Goal: Entertainment & Leisure: Consume media (video, audio)

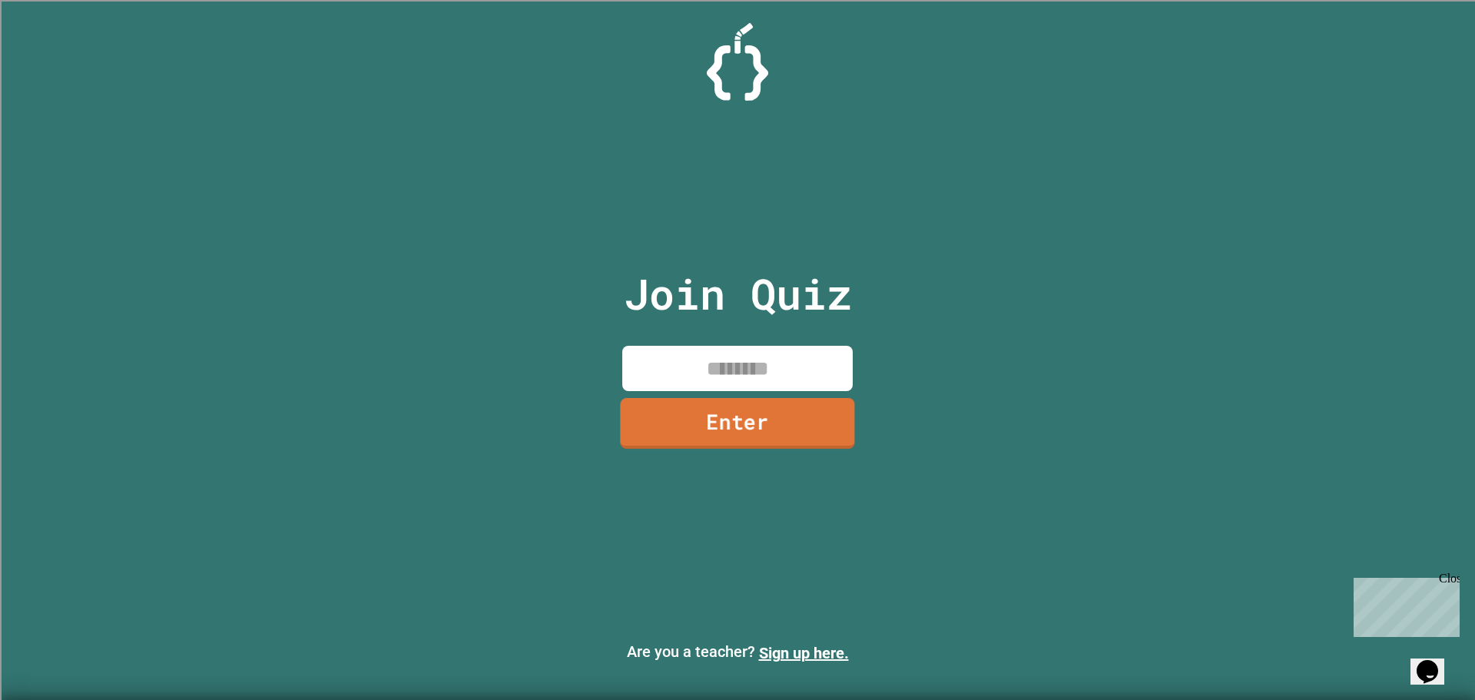
click at [816, 398] on link "Enter" at bounding box center [737, 423] width 234 height 51
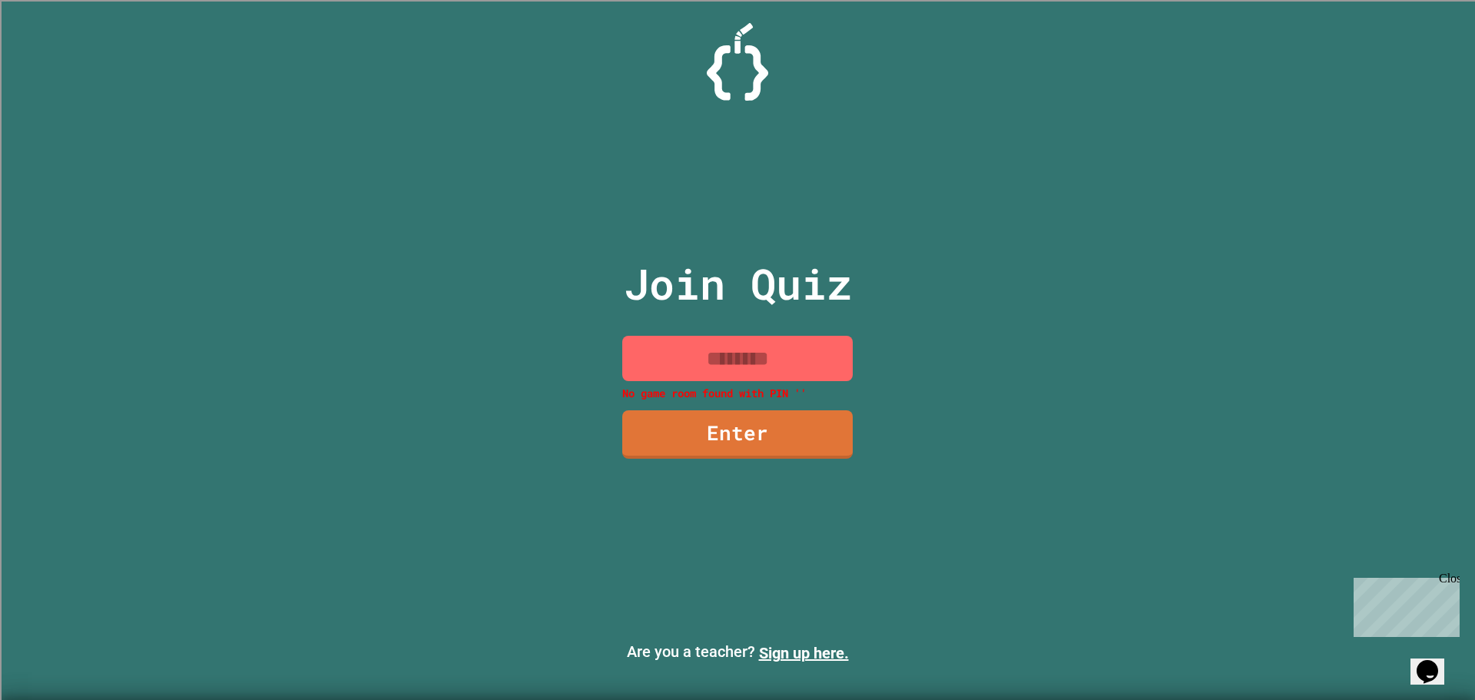
click at [800, 346] on input at bounding box center [737, 358] width 230 height 45
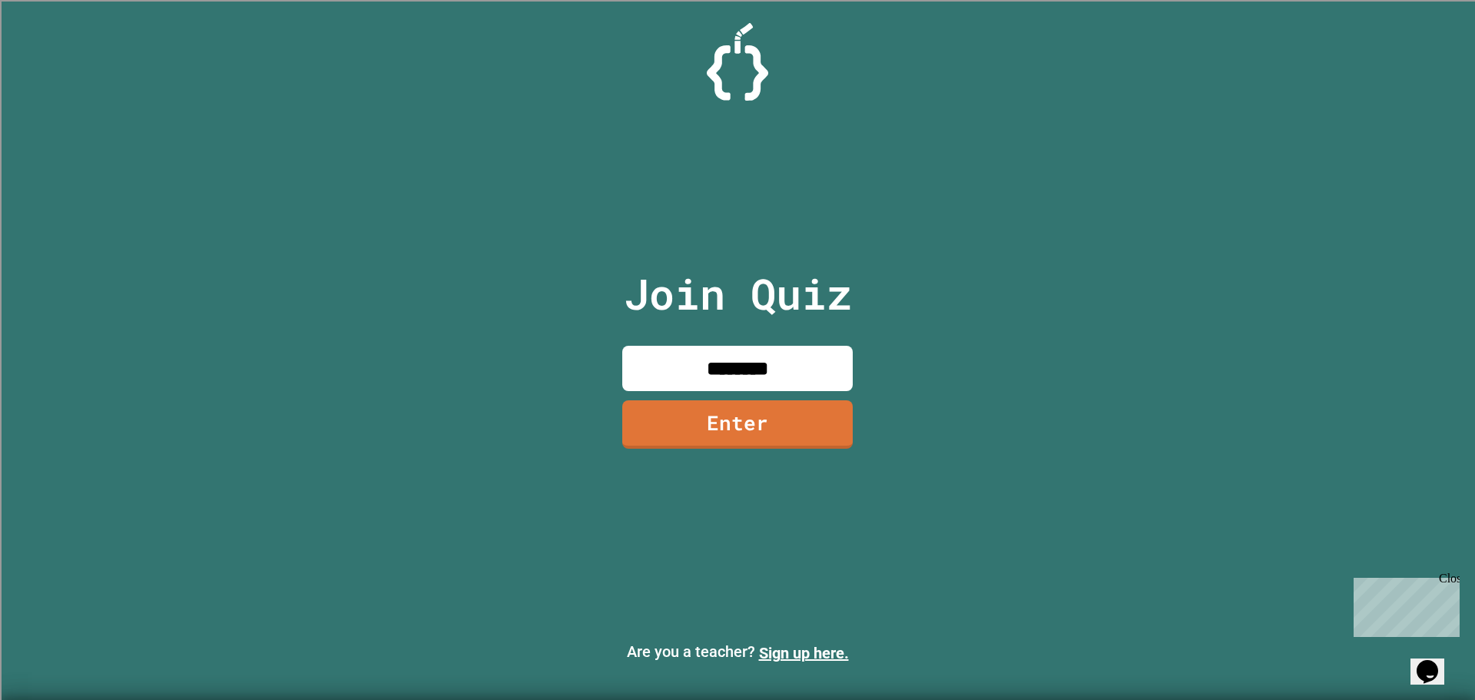
type input "********"
drag, startPoint x: 739, startPoint y: 415, endPoint x: 731, endPoint y: 423, distance: 11.4
click at [731, 423] on link "Enter" at bounding box center [737, 422] width 229 height 51
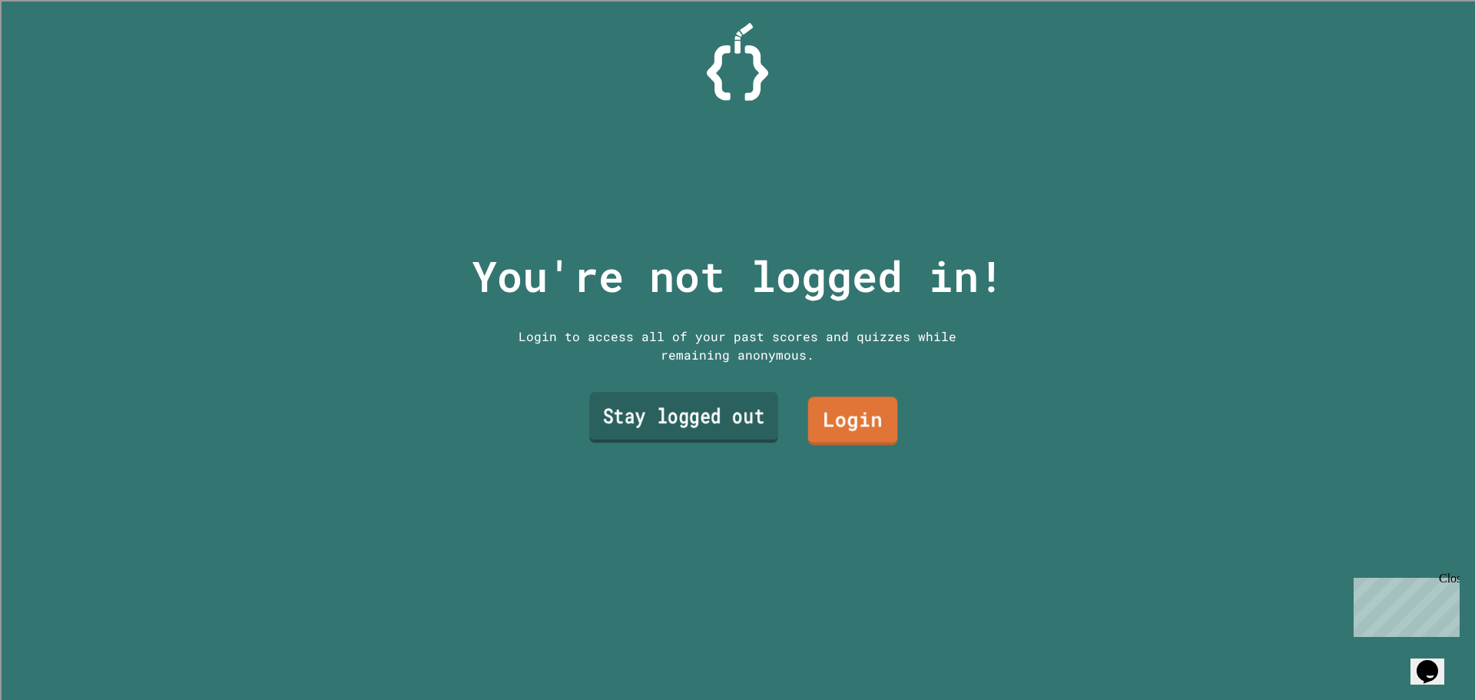
click at [696, 434] on link "Stay logged out" at bounding box center [683, 417] width 189 height 51
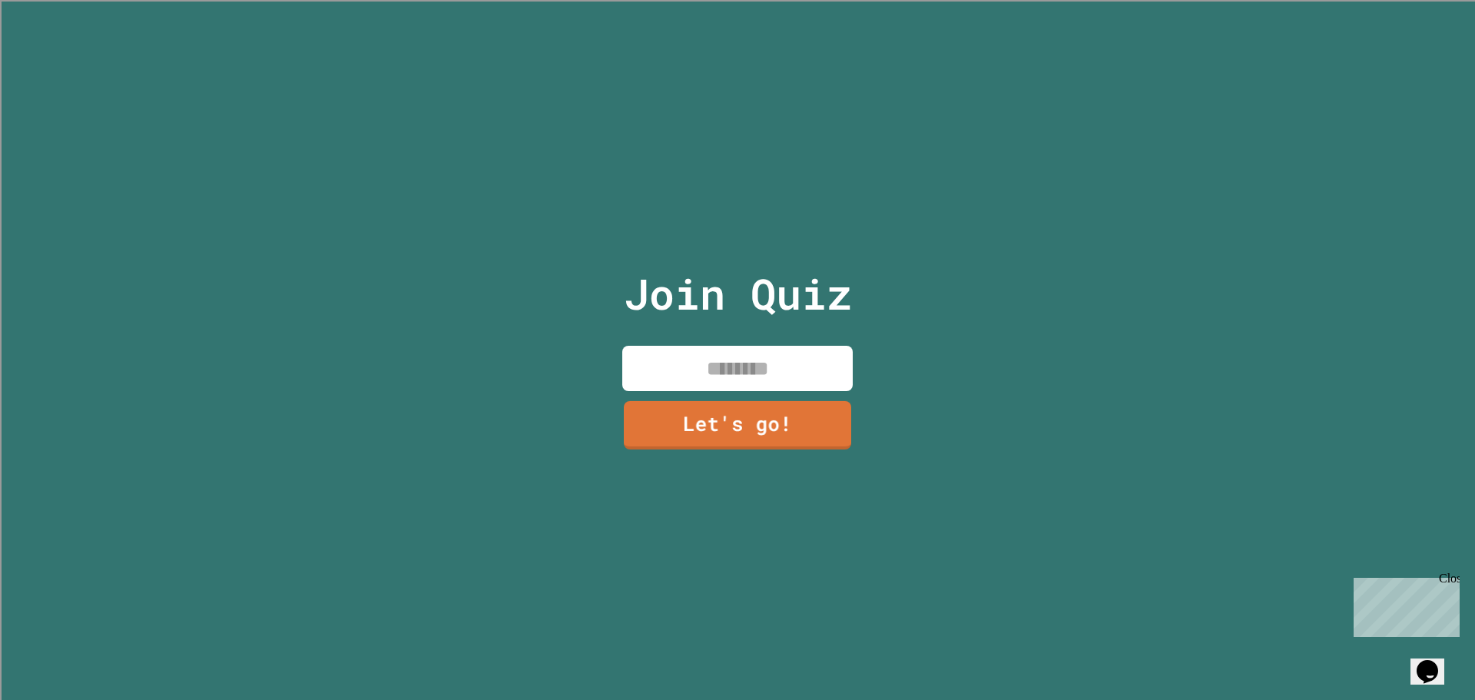
click at [762, 379] on input at bounding box center [737, 368] width 230 height 45
type input "*"
click at [804, 334] on div "Join Quiz **** Let's go!" at bounding box center [737, 350] width 259 height 700
click at [800, 347] on input "****" at bounding box center [737, 368] width 230 height 45
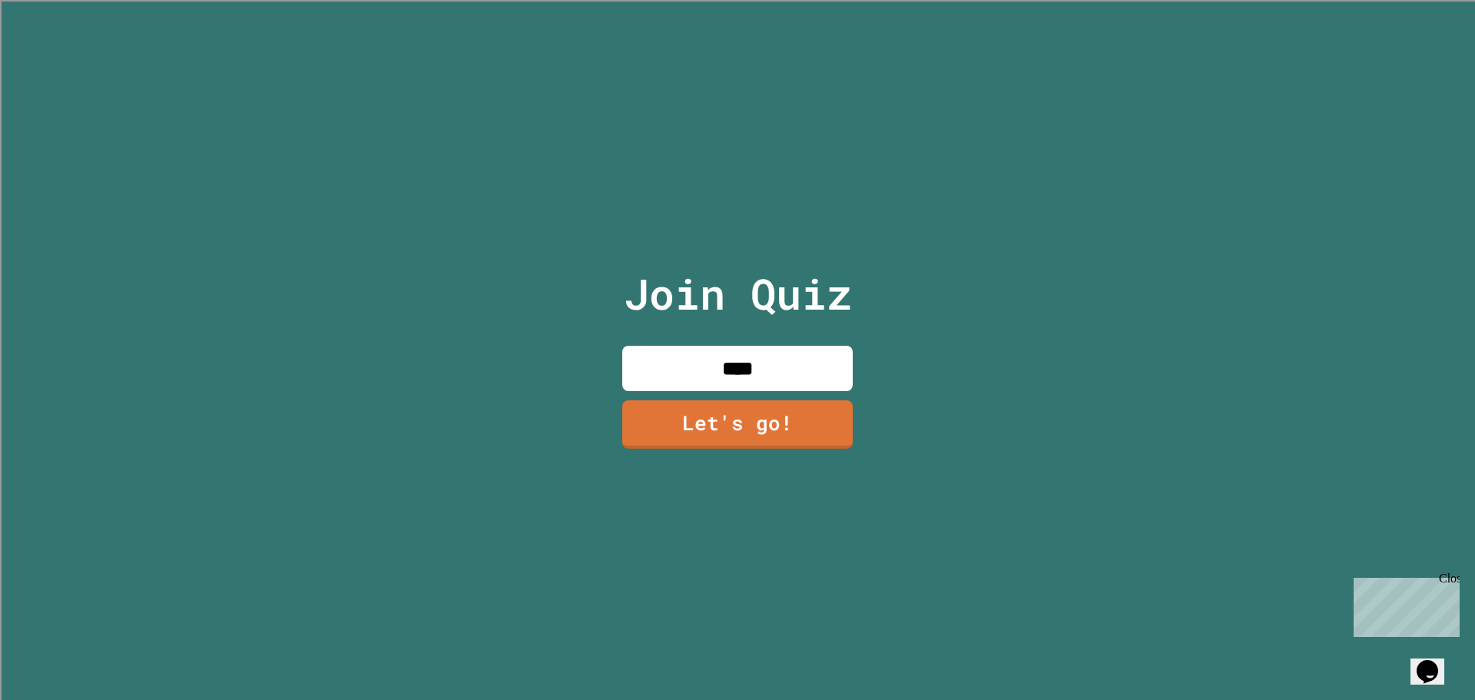
click at [800, 363] on input "****" at bounding box center [737, 368] width 230 height 45
type input "*"
type input "******"
drag, startPoint x: 866, startPoint y: 423, endPoint x: 780, endPoint y: 421, distance: 86.1
click at [856, 423] on div "Join Quiz ****** Let's go!" at bounding box center [737, 350] width 1475 height 700
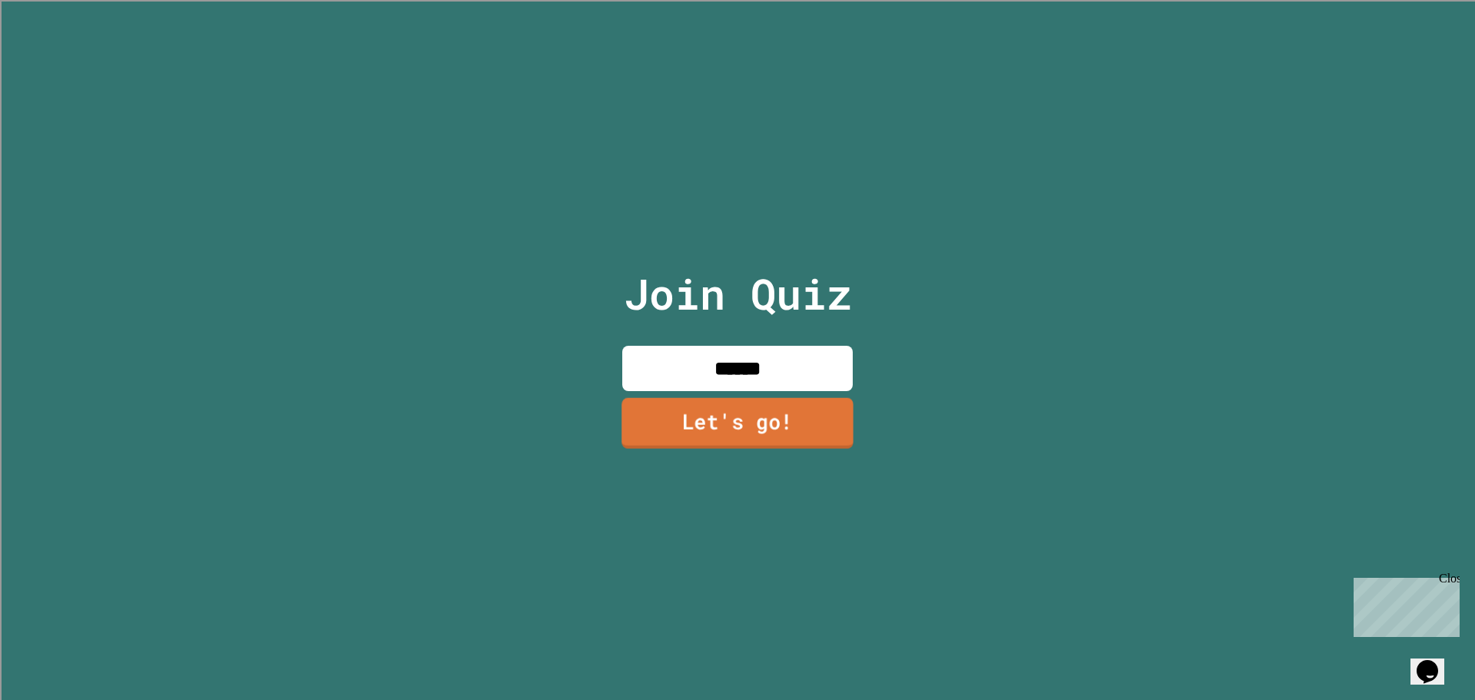
click at [776, 421] on link "Let's go!" at bounding box center [737, 422] width 232 height 51
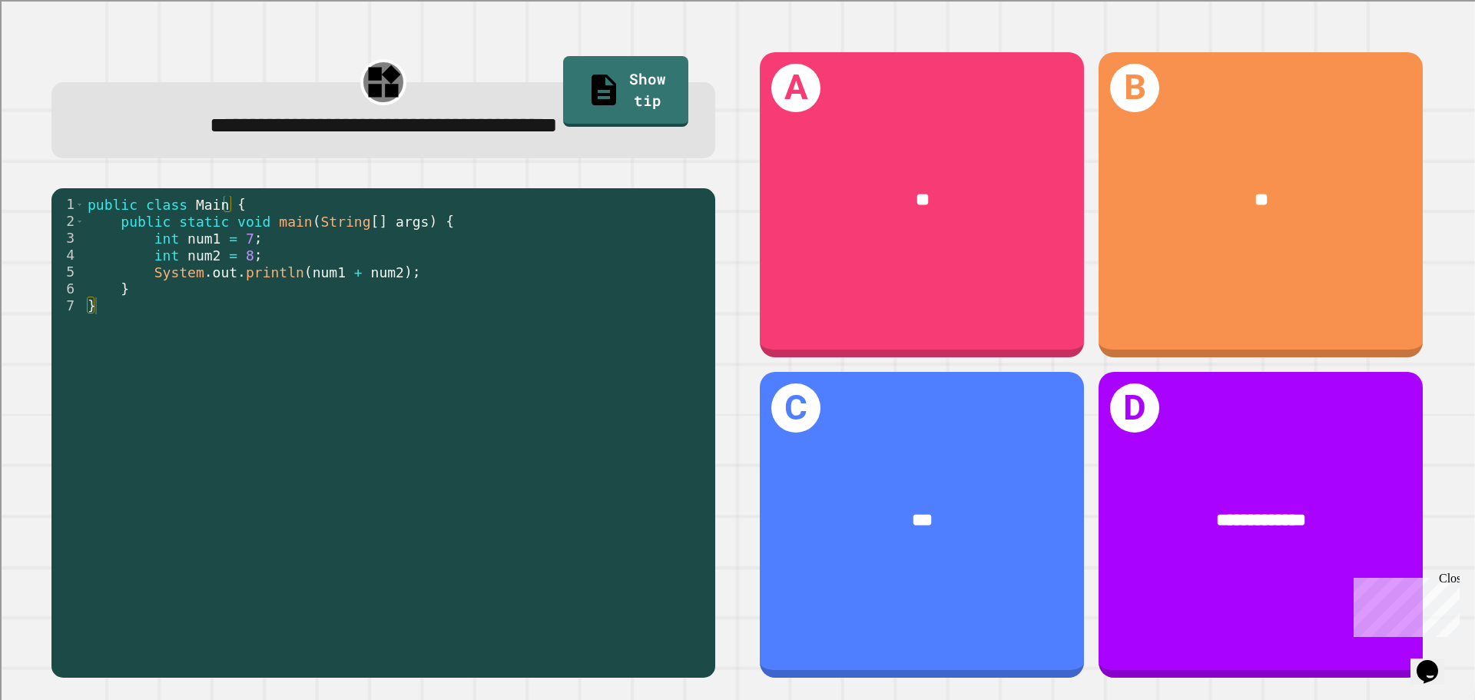
click at [336, 255] on div "public class Main { public static void main ( String [ ] args ) { int num1 = 7 …" at bounding box center [396, 432] width 623 height 473
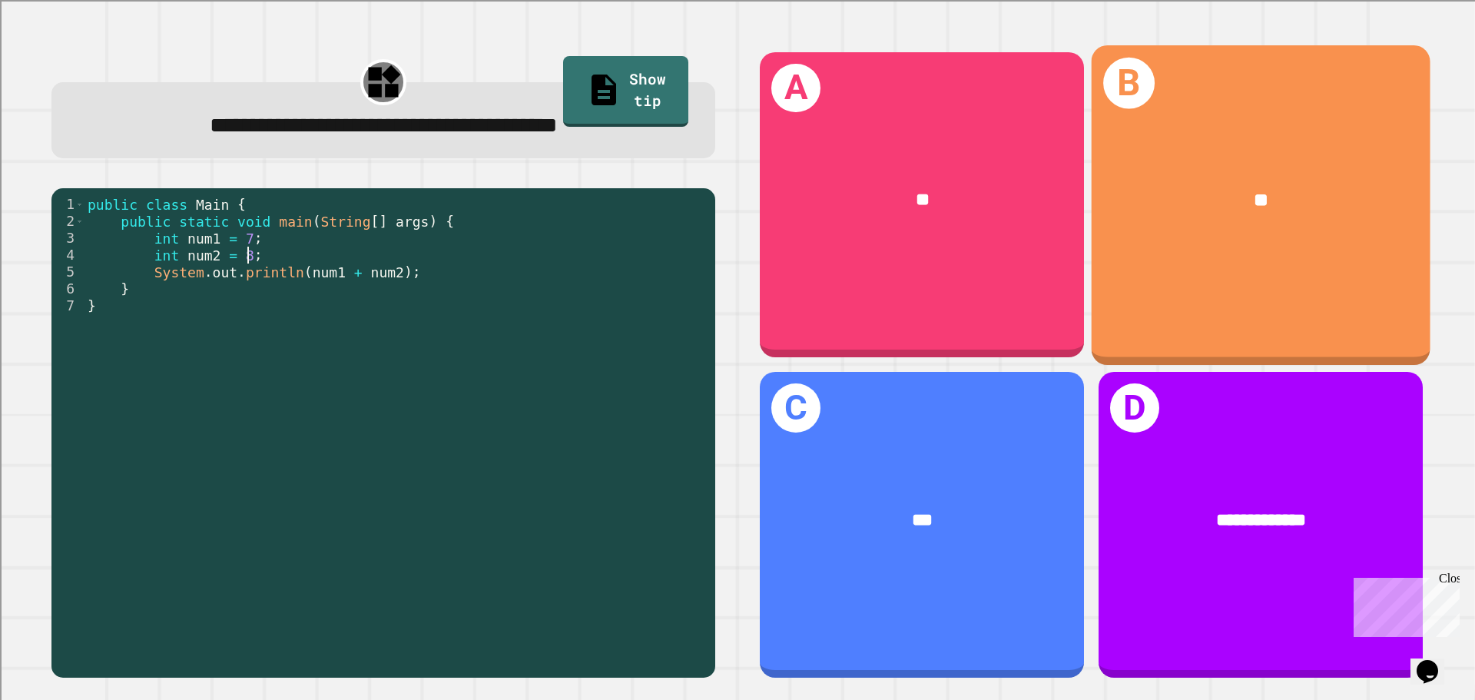
click at [1010, 293] on div "A **" at bounding box center [922, 205] width 324 height 306
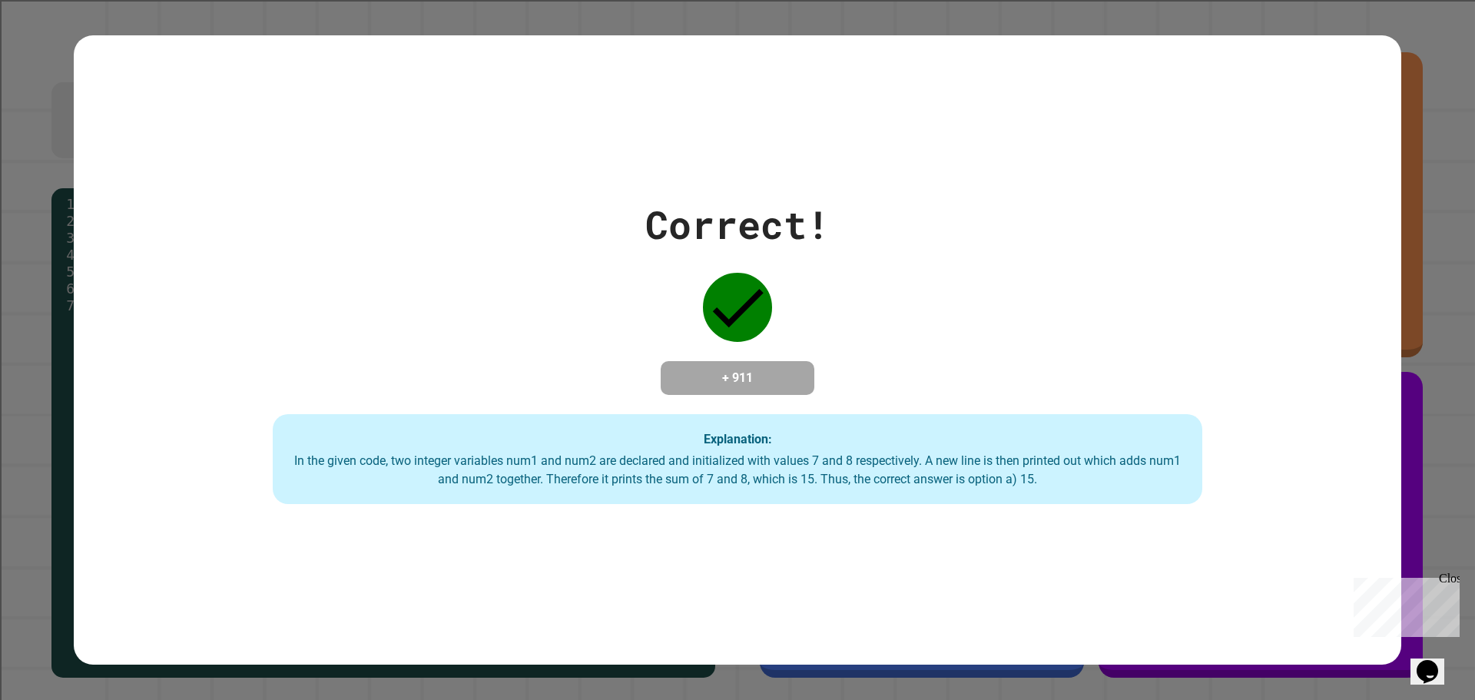
click at [953, 327] on div "Correct! + 911 Explanation: In the given code, two integer variables num1 and n…" at bounding box center [737, 350] width 1327 height 309
click at [956, 233] on div "Correct! + 911 Explanation: In the given code, two integer variables num1 and n…" at bounding box center [737, 350] width 1327 height 309
click at [1017, 327] on div "Correct! + 911 Explanation: In the given code, two integer variables num1 and n…" at bounding box center [737, 350] width 1327 height 309
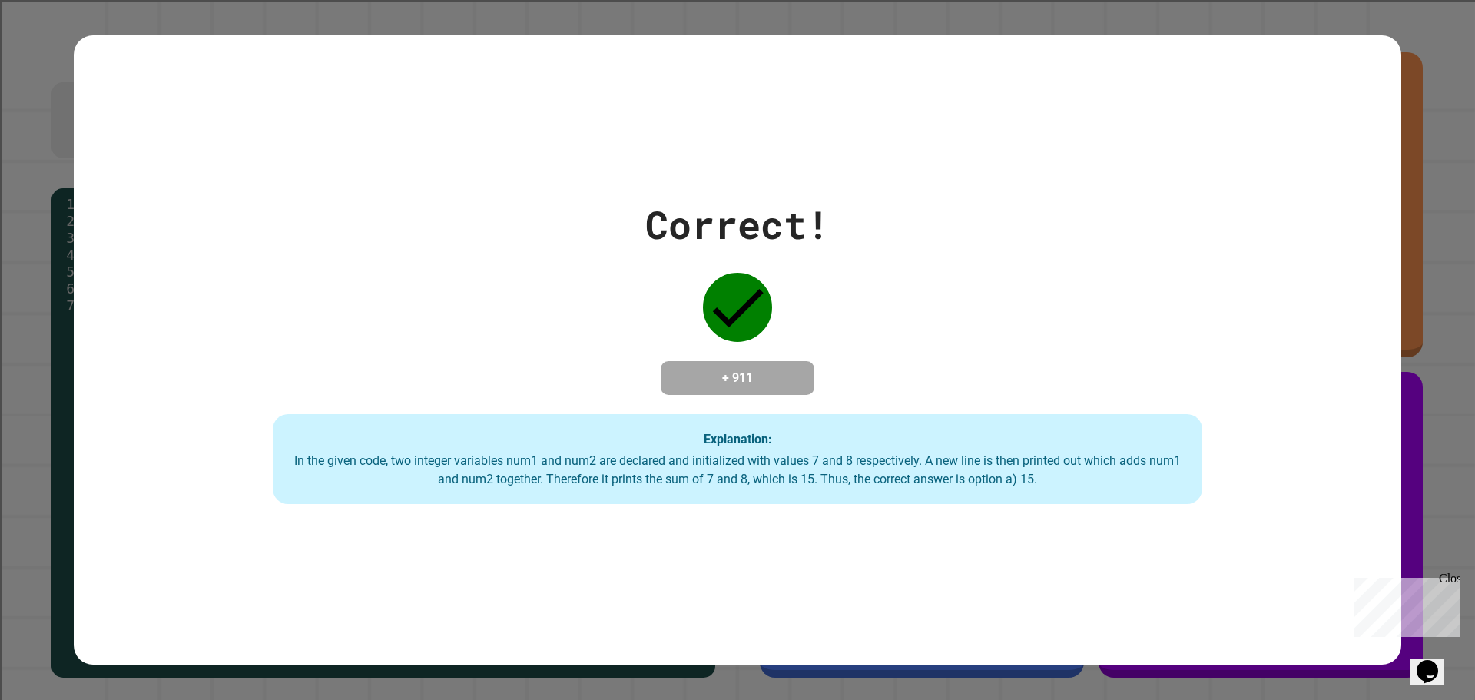
drag, startPoint x: 1017, startPoint y: 327, endPoint x: 1132, endPoint y: 349, distance: 117.2
click at [1132, 349] on div "Correct! + 911 Explanation: In the given code, two integer variables num1 and n…" at bounding box center [737, 350] width 1327 height 309
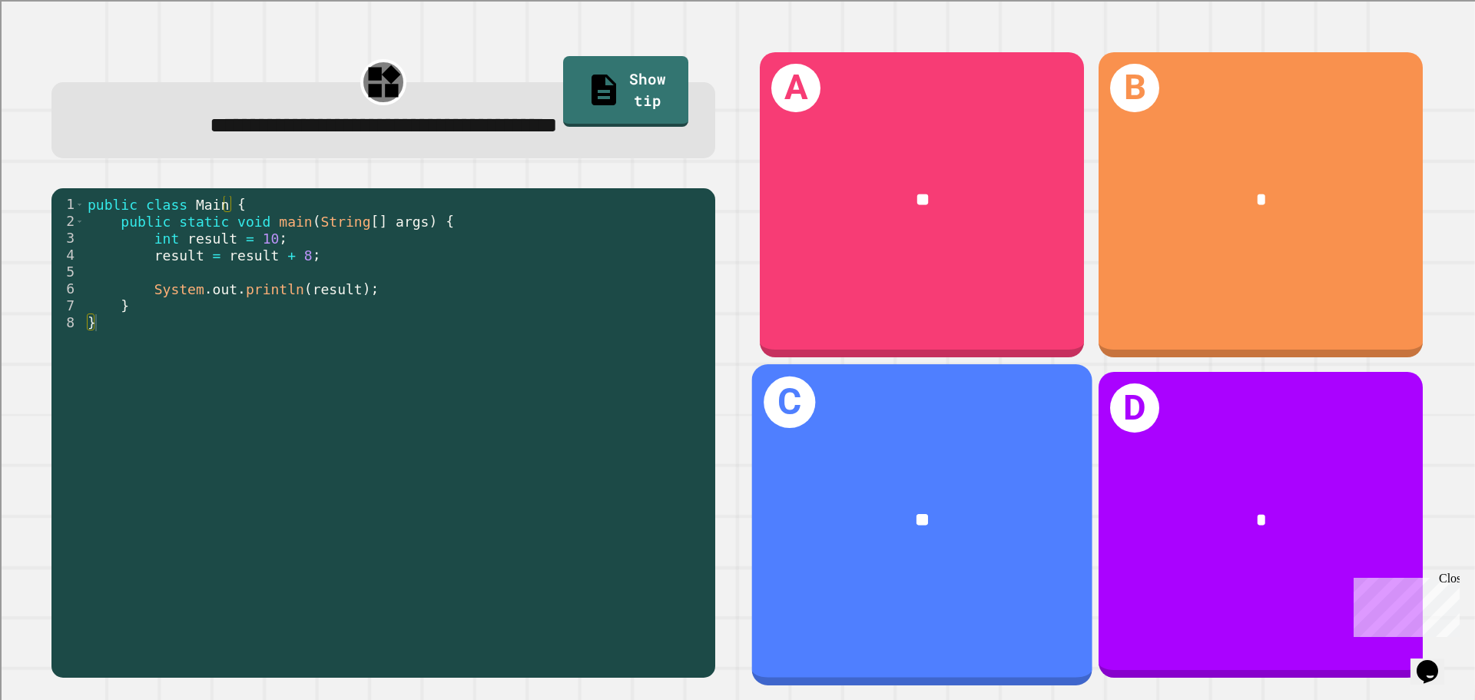
click at [1029, 487] on div "**" at bounding box center [922, 520] width 340 height 103
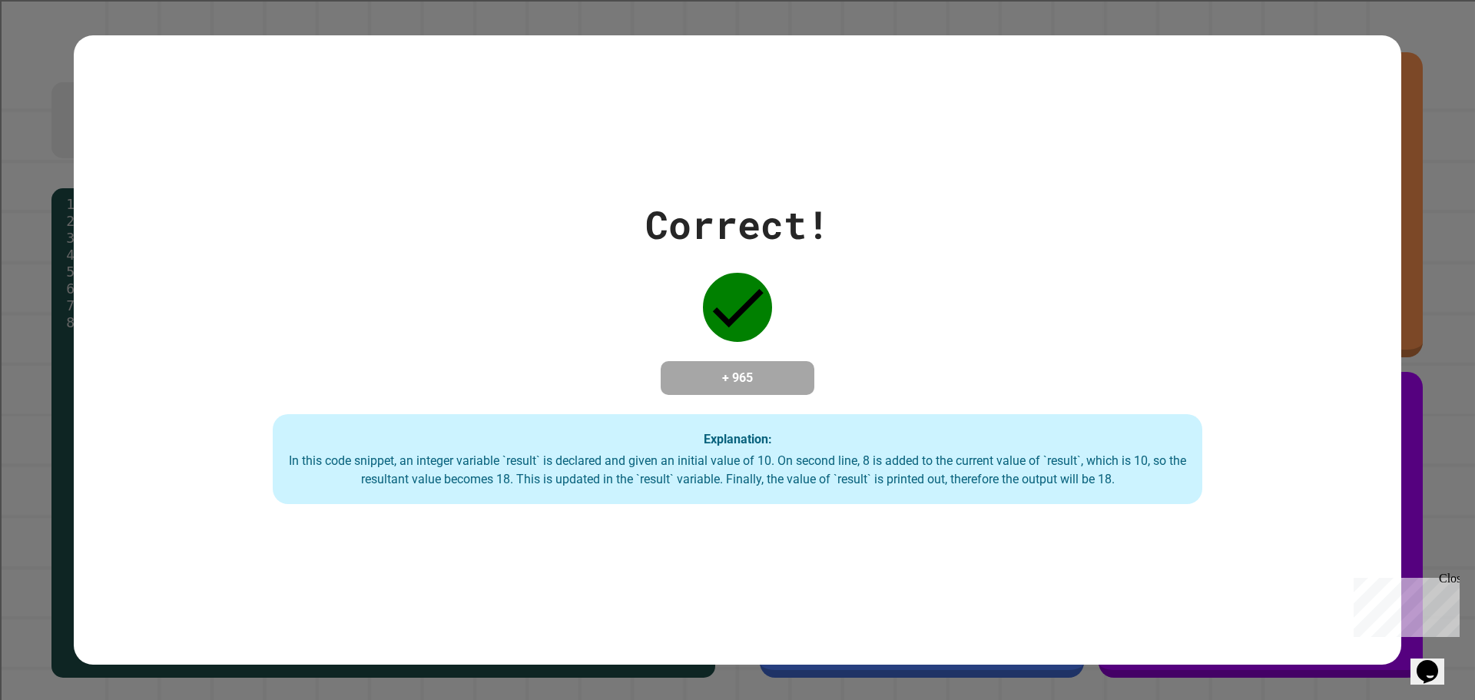
click at [1457, 583] on div "Close" at bounding box center [1448, 581] width 19 height 19
click at [1122, 413] on div "Correct! + 965 Explanation: In this code snippet, an integer variable `result` …" at bounding box center [737, 350] width 1327 height 309
click at [1091, 463] on div "In this code snippet, an integer variable `result` is declared and given an ini…" at bounding box center [737, 470] width 899 height 37
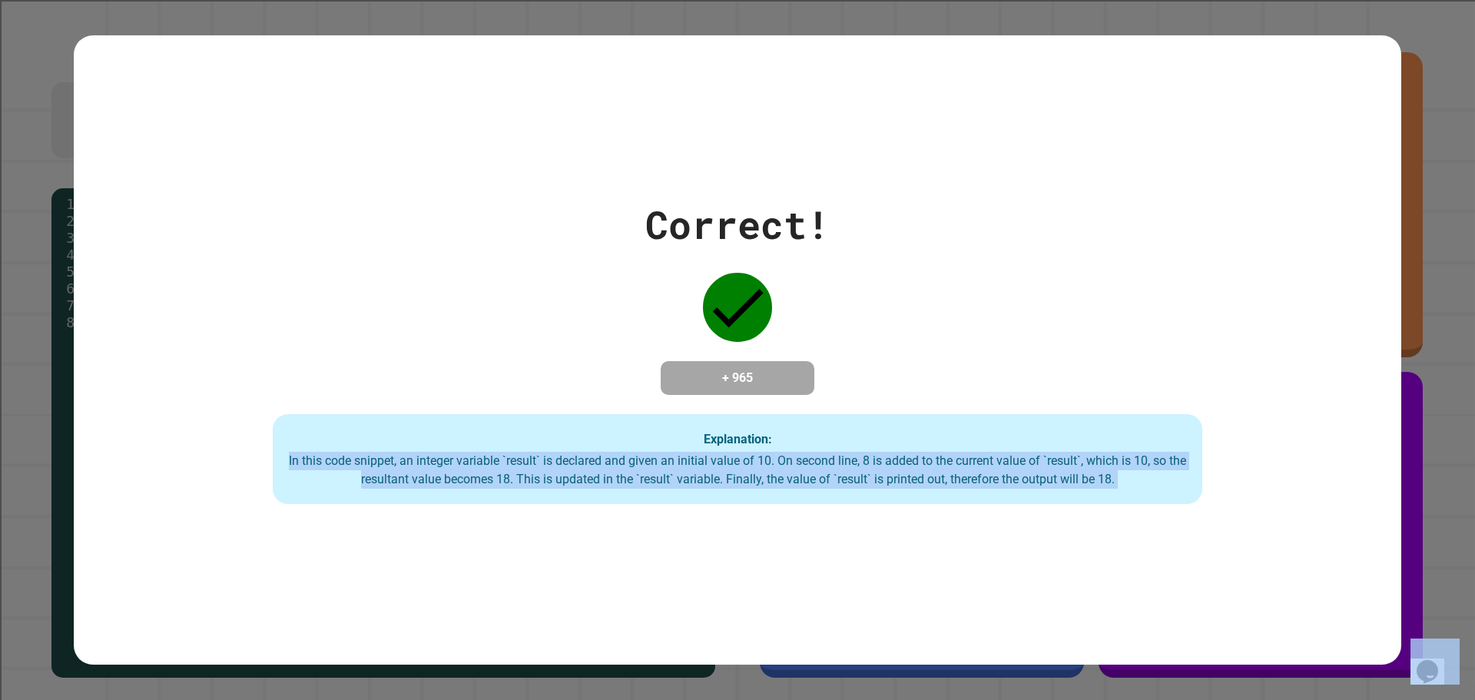
click at [1091, 463] on div "In this code snippet, an integer variable `result` is declared and given an ini…" at bounding box center [737, 470] width 899 height 37
click at [1089, 482] on div "In this code snippet, an integer variable `result` is declared and given an ini…" at bounding box center [737, 470] width 899 height 37
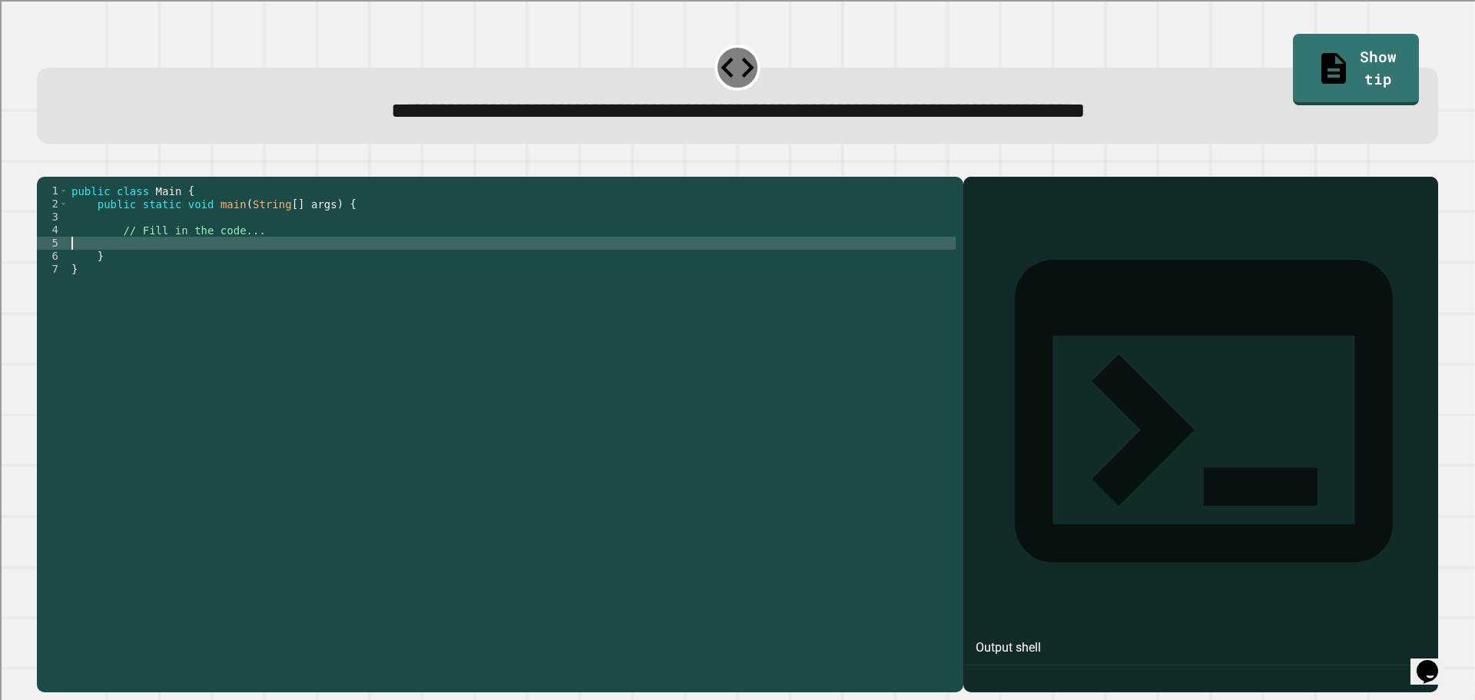
click at [333, 265] on div "public class Main { public static void main ( String [ ] args ) { // Fill in th…" at bounding box center [511, 419] width 887 height 470
type textarea "*"
click at [45, 164] on icon "button" at bounding box center [45, 164] width 0 height 0
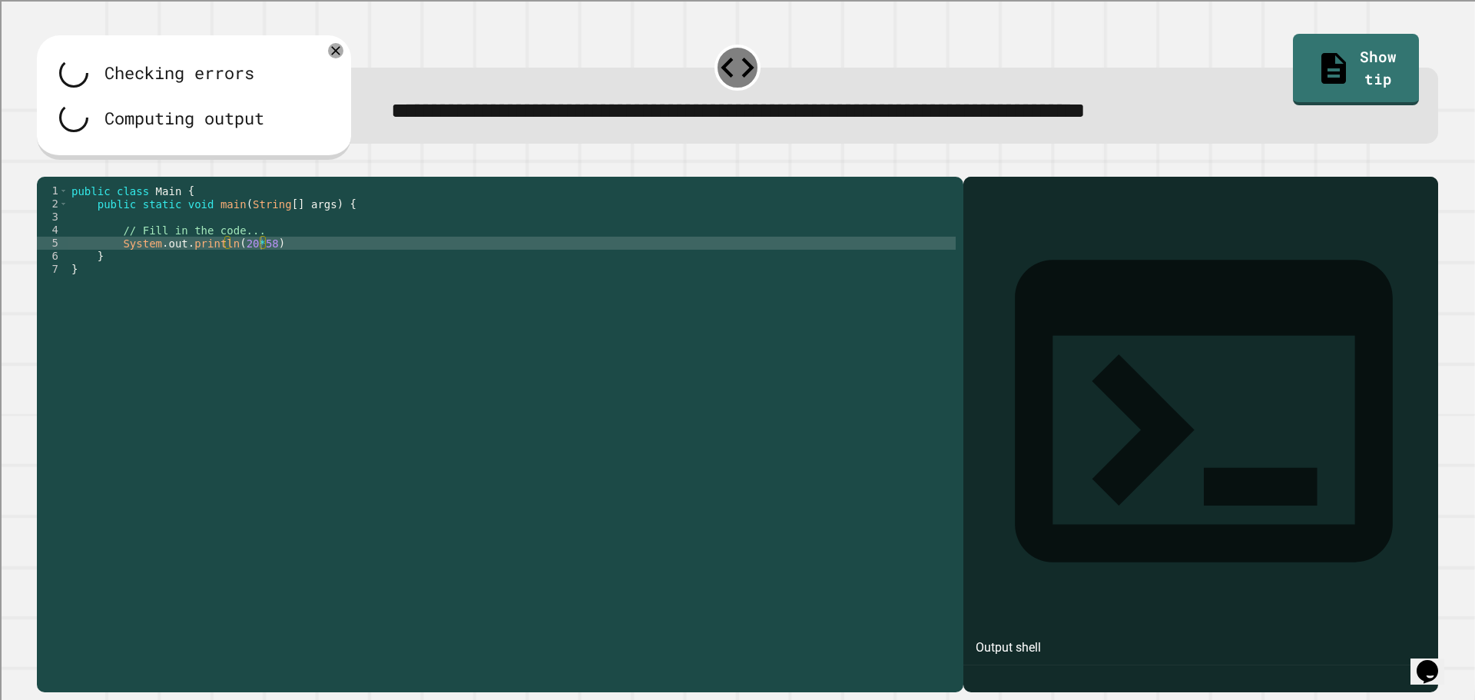
drag, startPoint x: 377, startPoint y: 265, endPoint x: 377, endPoint y: 275, distance: 10.0
click at [377, 270] on div "public class Main { public static void main ( String [ ] args ) { // Fill in th…" at bounding box center [511, 419] width 887 height 470
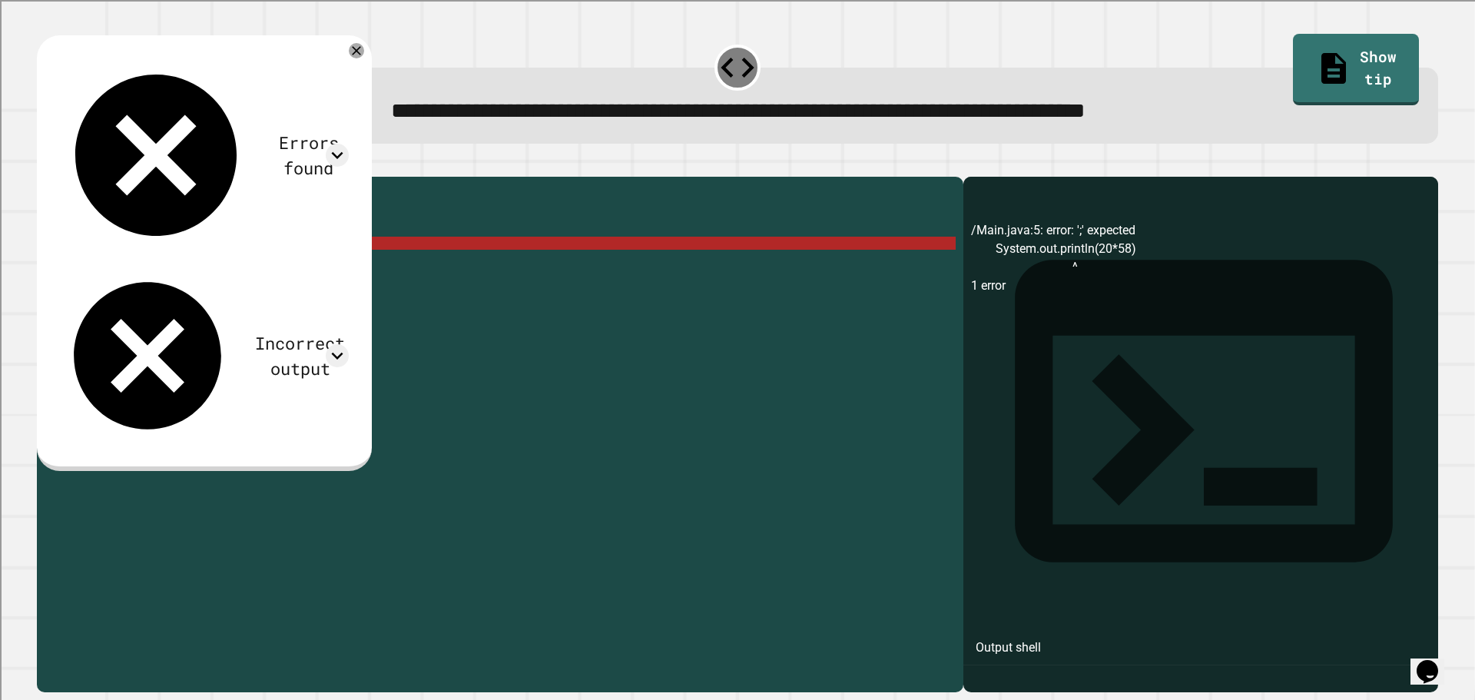
type textarea "**********"
click at [43, 174] on div at bounding box center [737, 167] width 1401 height 18
click at [45, 164] on button "button" at bounding box center [45, 164] width 0 height 0
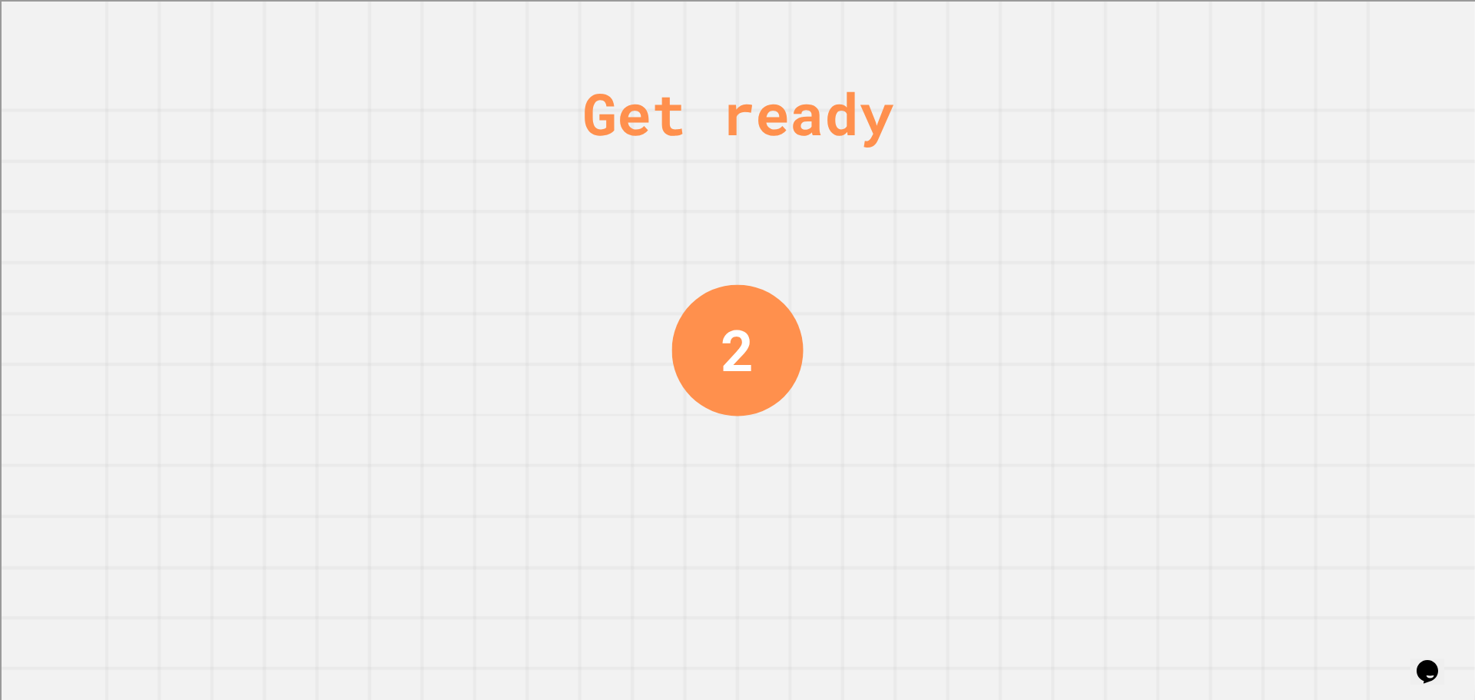
click at [1228, 340] on div "Get ready 2" at bounding box center [737, 350] width 1475 height 700
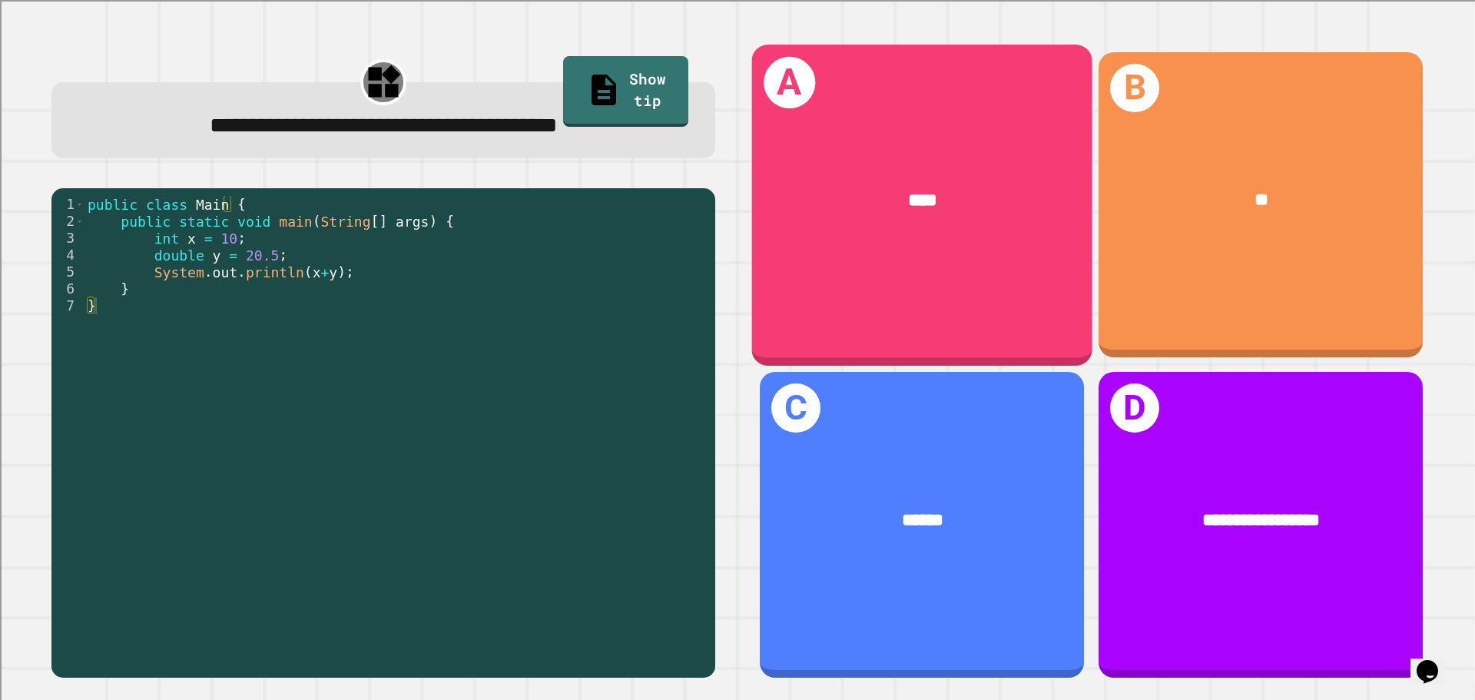
click at [961, 238] on div "****" at bounding box center [922, 200] width 340 height 103
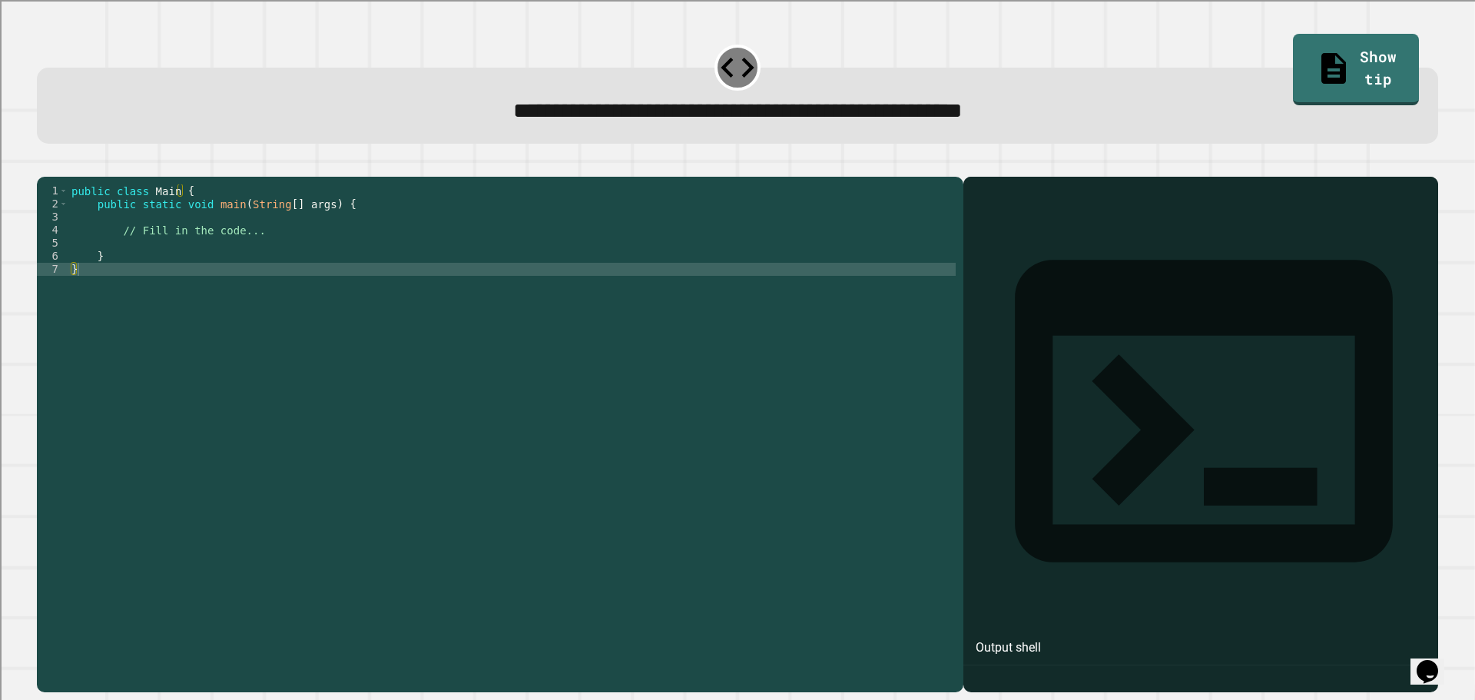
click at [471, 266] on div "public class Main { public static void main ( String [ ] args ) { // Fill in th…" at bounding box center [511, 419] width 887 height 470
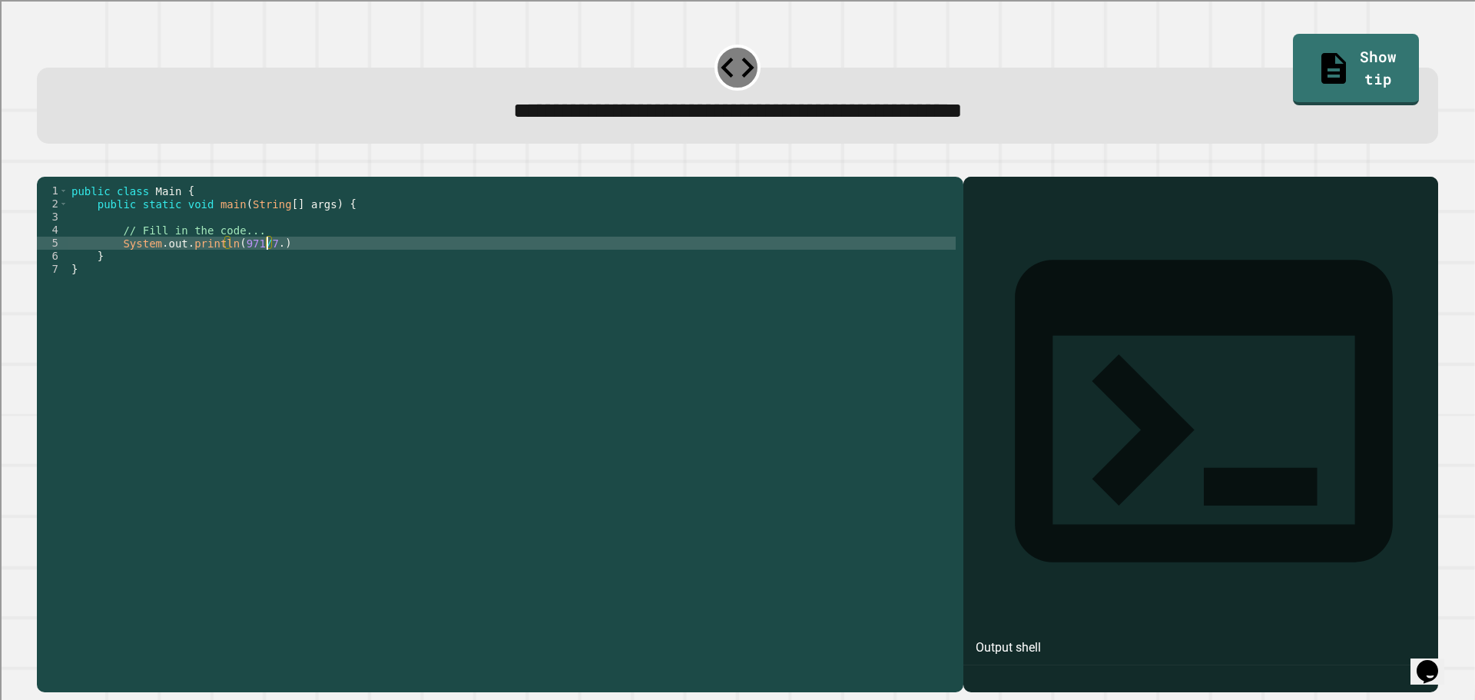
scroll to position [0, 14]
click at [45, 164] on button "button" at bounding box center [45, 164] width 0 height 0
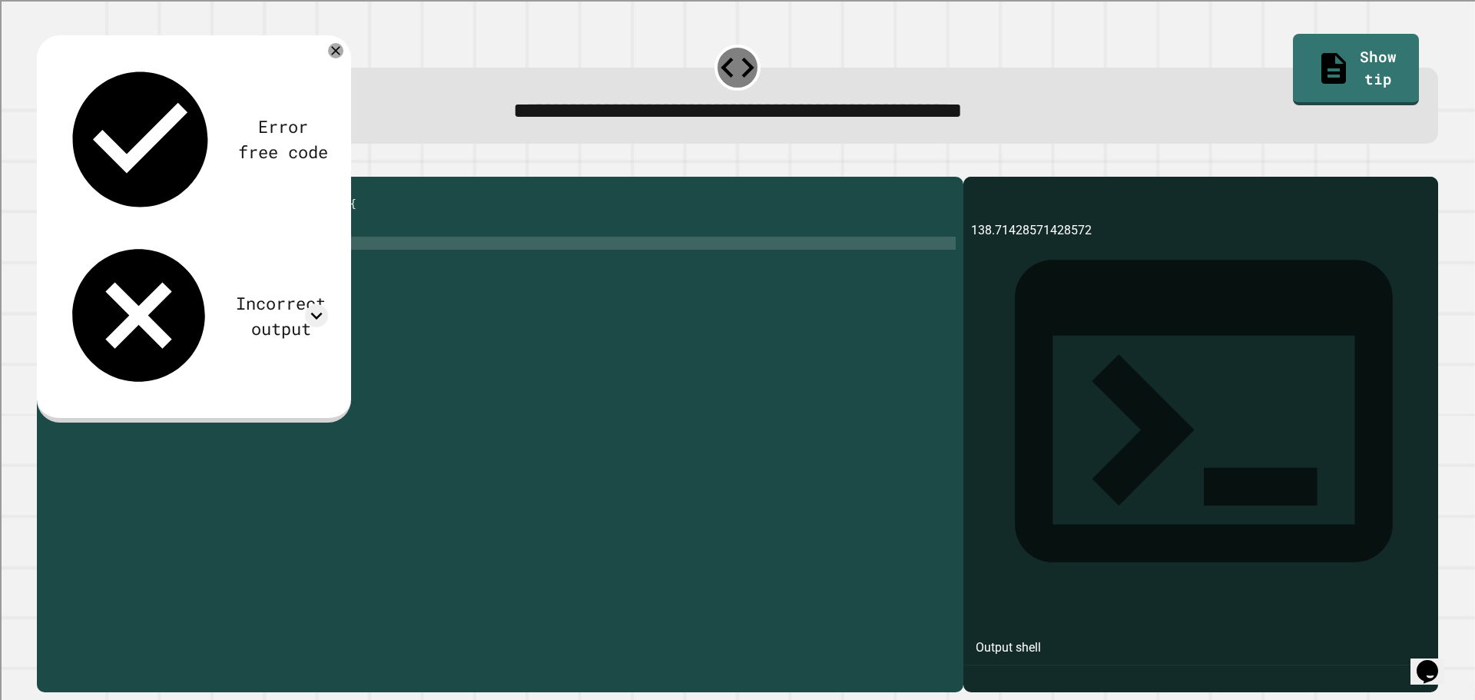
click at [259, 269] on div "public class Main { public static void main ( String [ ] args ) { // Fill in th…" at bounding box center [511, 419] width 887 height 470
click at [257, 269] on div "public class Main { public static void main ( String [ ] args ) { // Fill in th…" at bounding box center [511, 419] width 887 height 470
type textarea "**********"
click at [45, 164] on icon "button" at bounding box center [45, 164] width 0 height 0
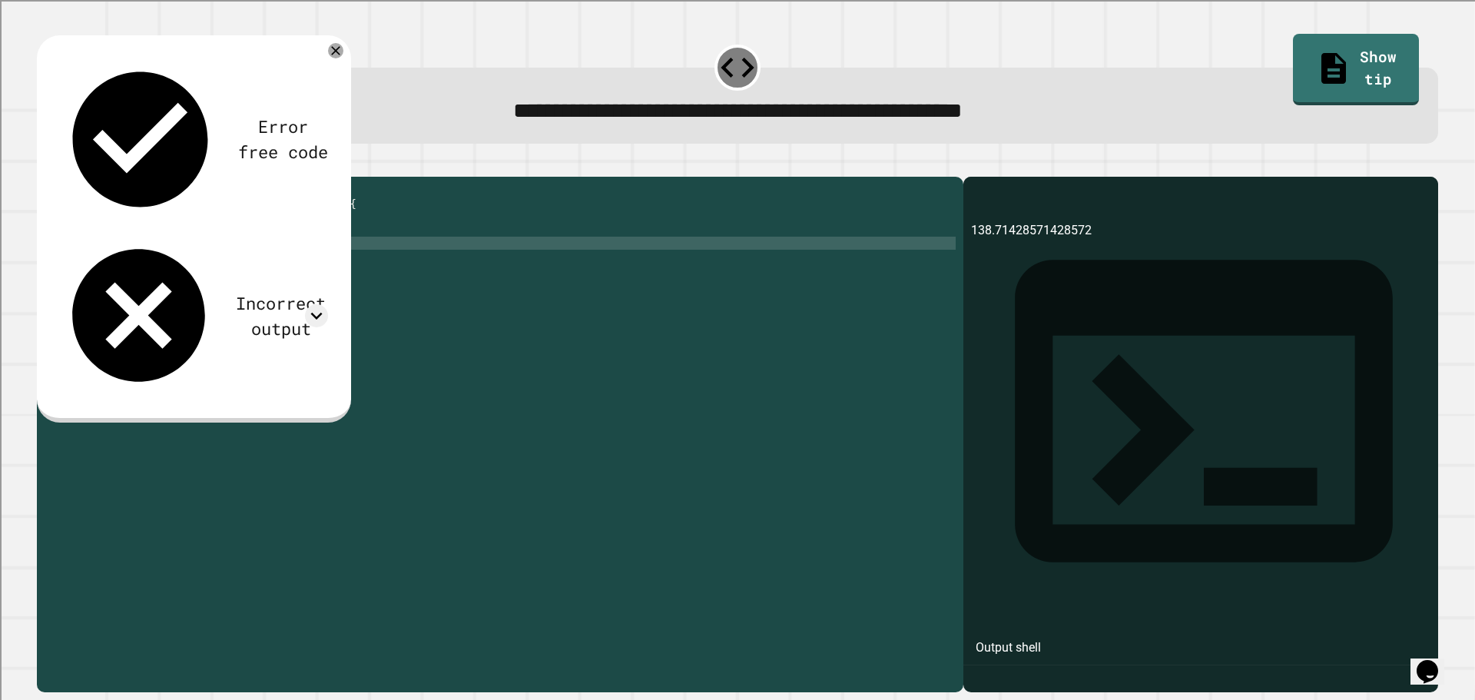
click at [58, 177] on div at bounding box center [737, 167] width 1401 height 18
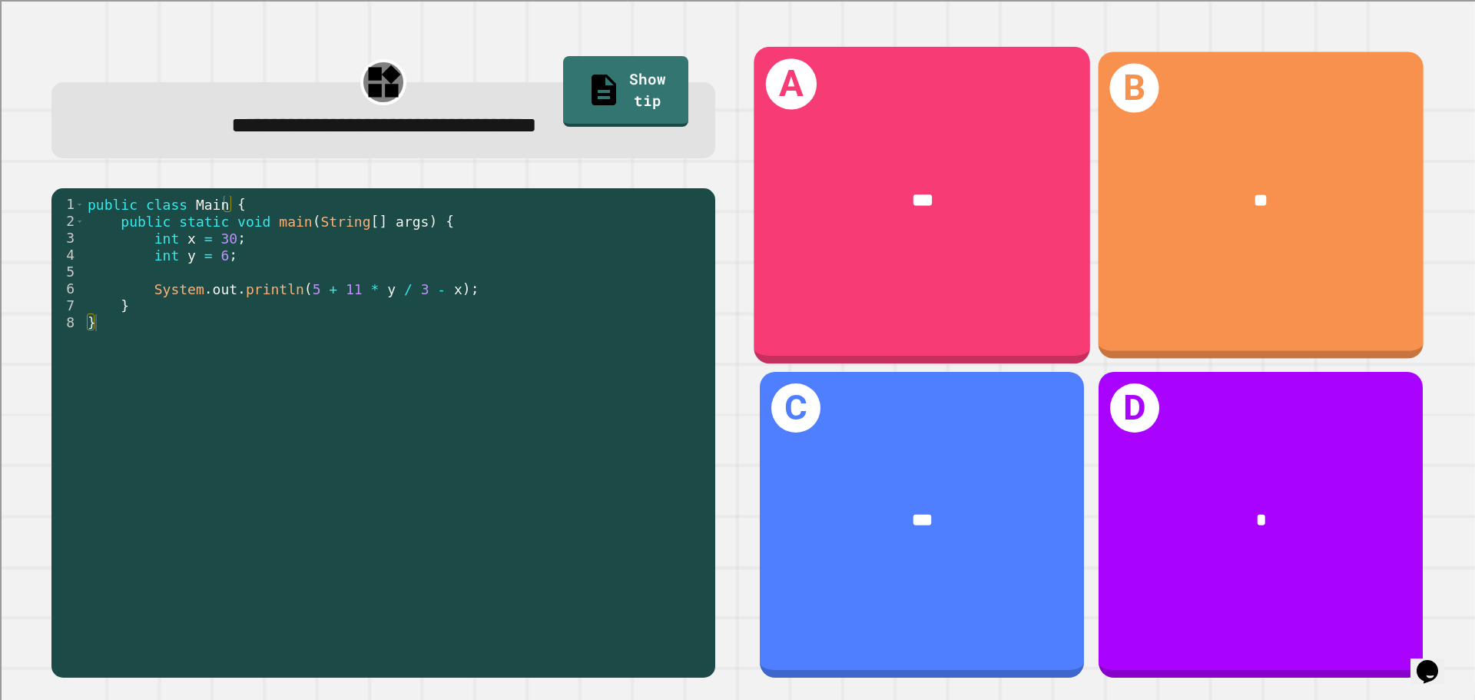
click at [1219, 254] on div "B **" at bounding box center [1261, 204] width 325 height 307
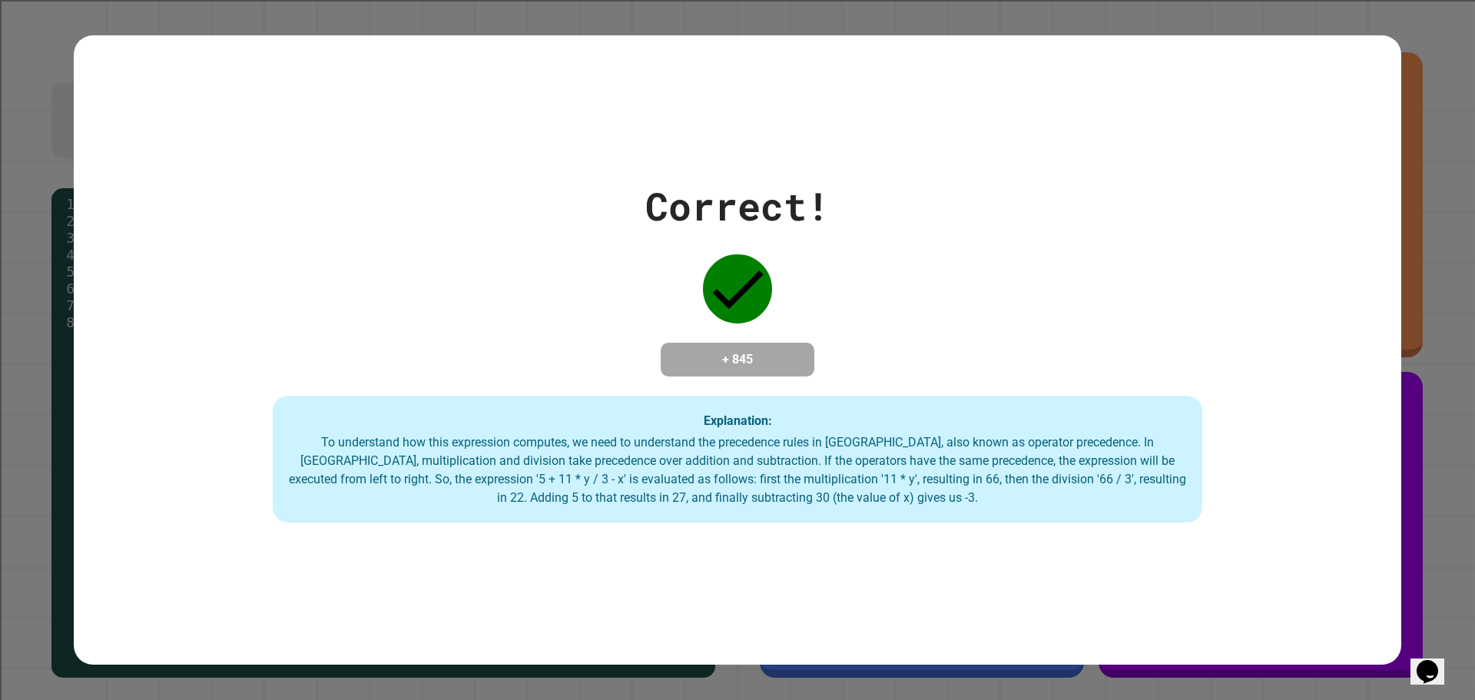
drag, startPoint x: 421, startPoint y: 589, endPoint x: 248, endPoint y: 394, distance: 260.7
click at [248, 394] on div "Correct! + 845 Explanation: To understand how this expression computes, we need…" at bounding box center [737, 350] width 1327 height 346
drag, startPoint x: 220, startPoint y: 638, endPoint x: 171, endPoint y: 384, distance: 258.4
click at [171, 384] on div "Correct! + 845 Explanation: To understand how this expression computes, we need…" at bounding box center [737, 350] width 1327 height 346
click at [724, 350] on h4 "+ 845" at bounding box center [737, 359] width 123 height 18
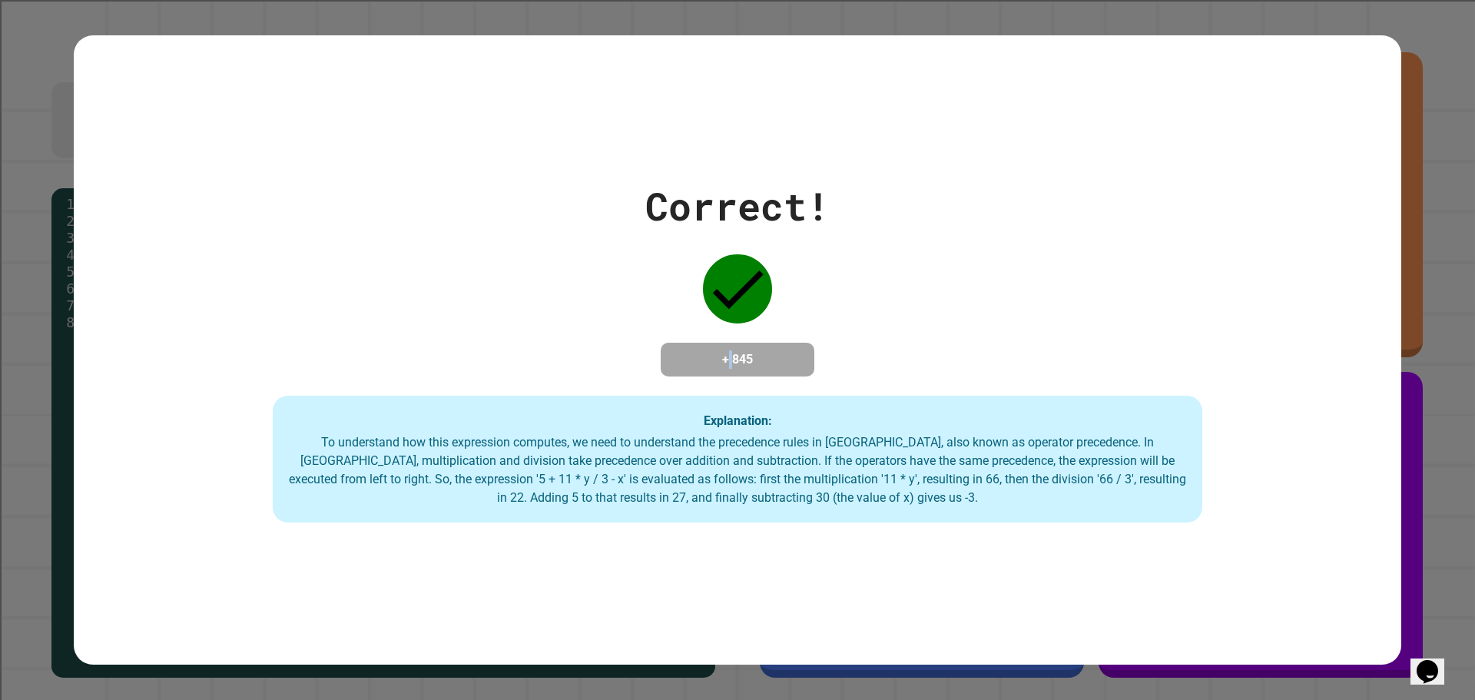
click at [718, 366] on h4 "+ 845" at bounding box center [737, 359] width 123 height 18
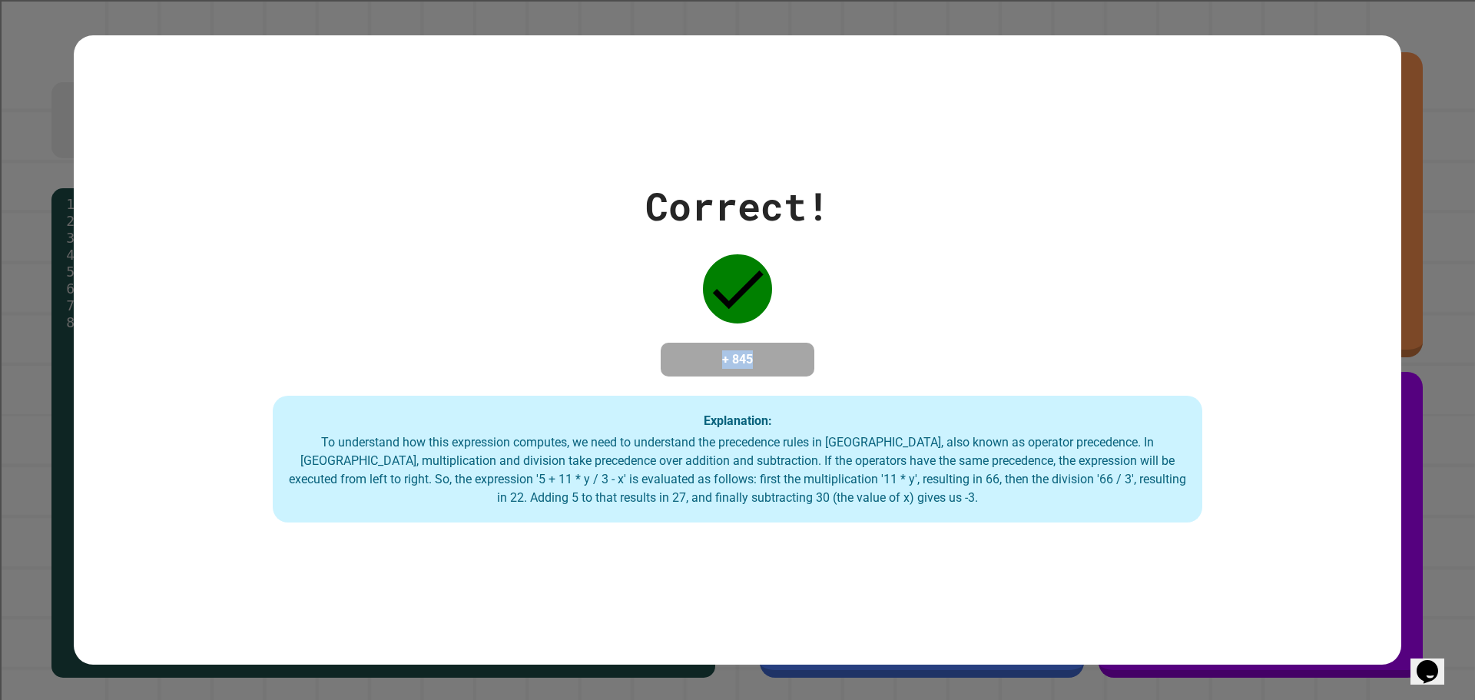
click at [718, 366] on h4 "+ 845" at bounding box center [737, 359] width 123 height 18
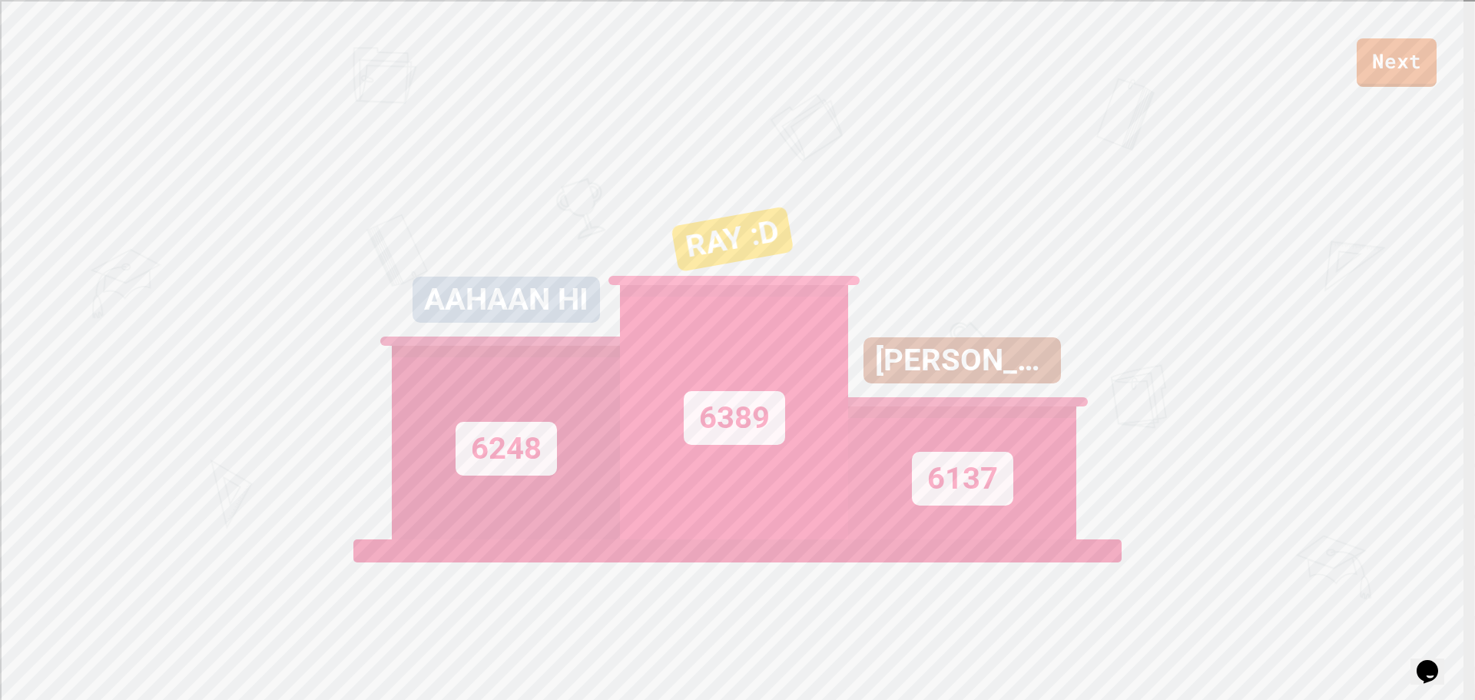
click at [707, 250] on div "RAY :D" at bounding box center [732, 239] width 123 height 66
click at [707, 250] on div "RAY :D" at bounding box center [736, 239] width 124 height 70
click at [707, 250] on div "RAY :D" at bounding box center [735, 239] width 123 height 66
click at [848, 330] on div "[PERSON_NAME] 6137" at bounding box center [962, 347] width 228 height 384
click at [974, 383] on div "[PERSON_NAME]" at bounding box center [961, 360] width 197 height 46
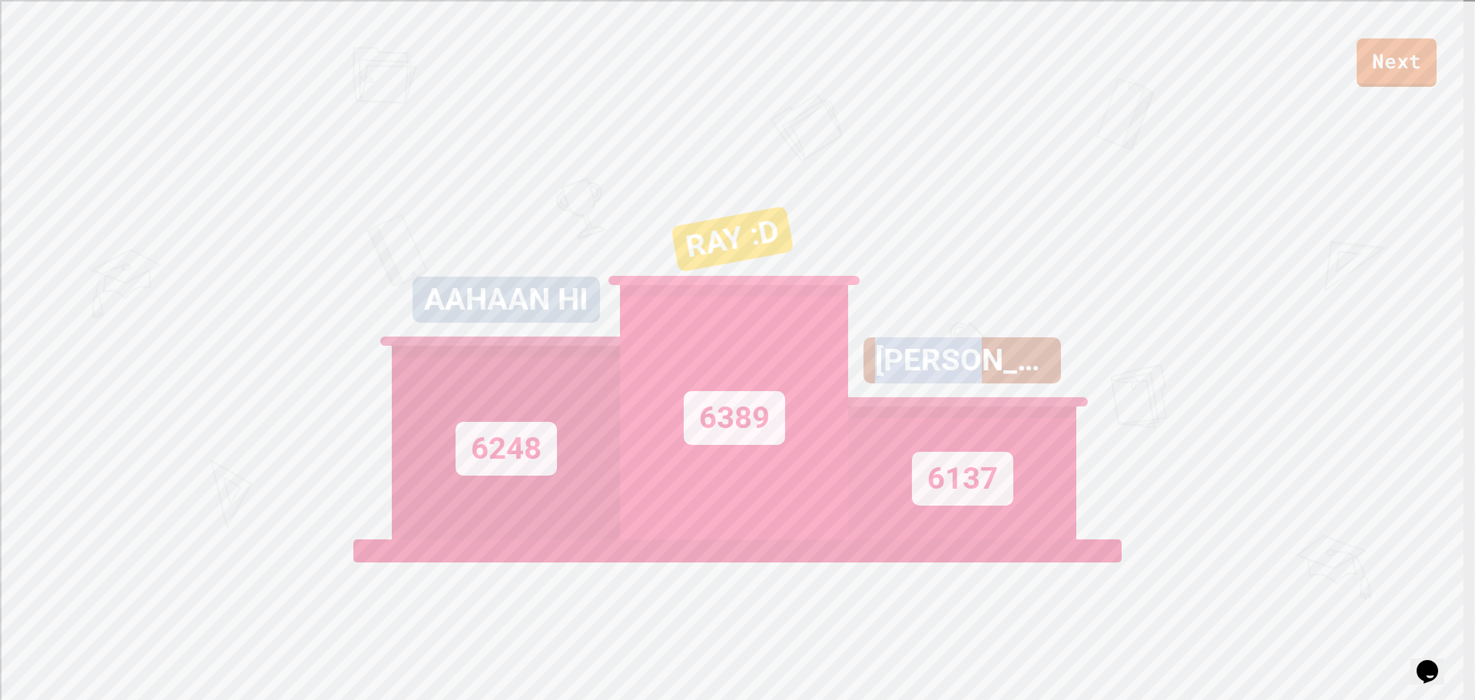
click at [974, 383] on div "[PERSON_NAME]" at bounding box center [961, 360] width 197 height 46
click at [856, 247] on div "[PERSON_NAME] 6137" at bounding box center [962, 347] width 228 height 384
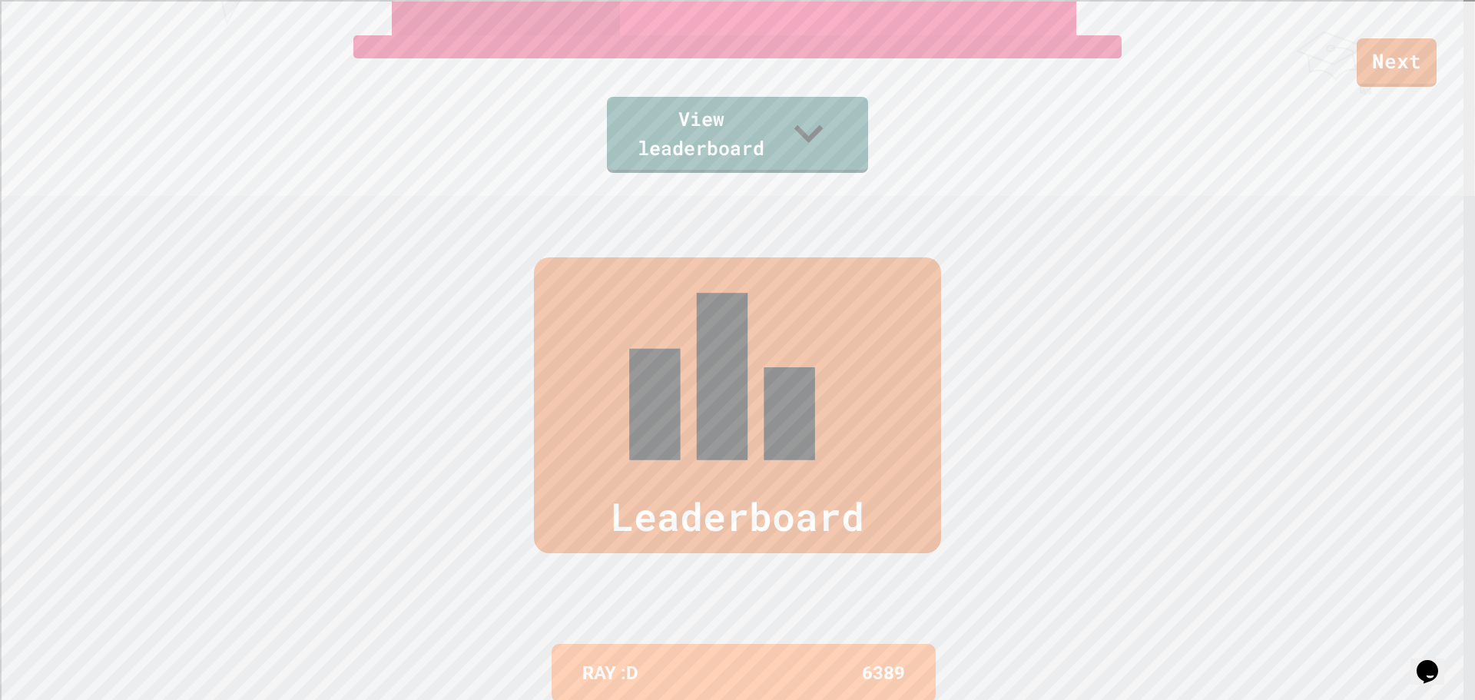
scroll to position [706, 0]
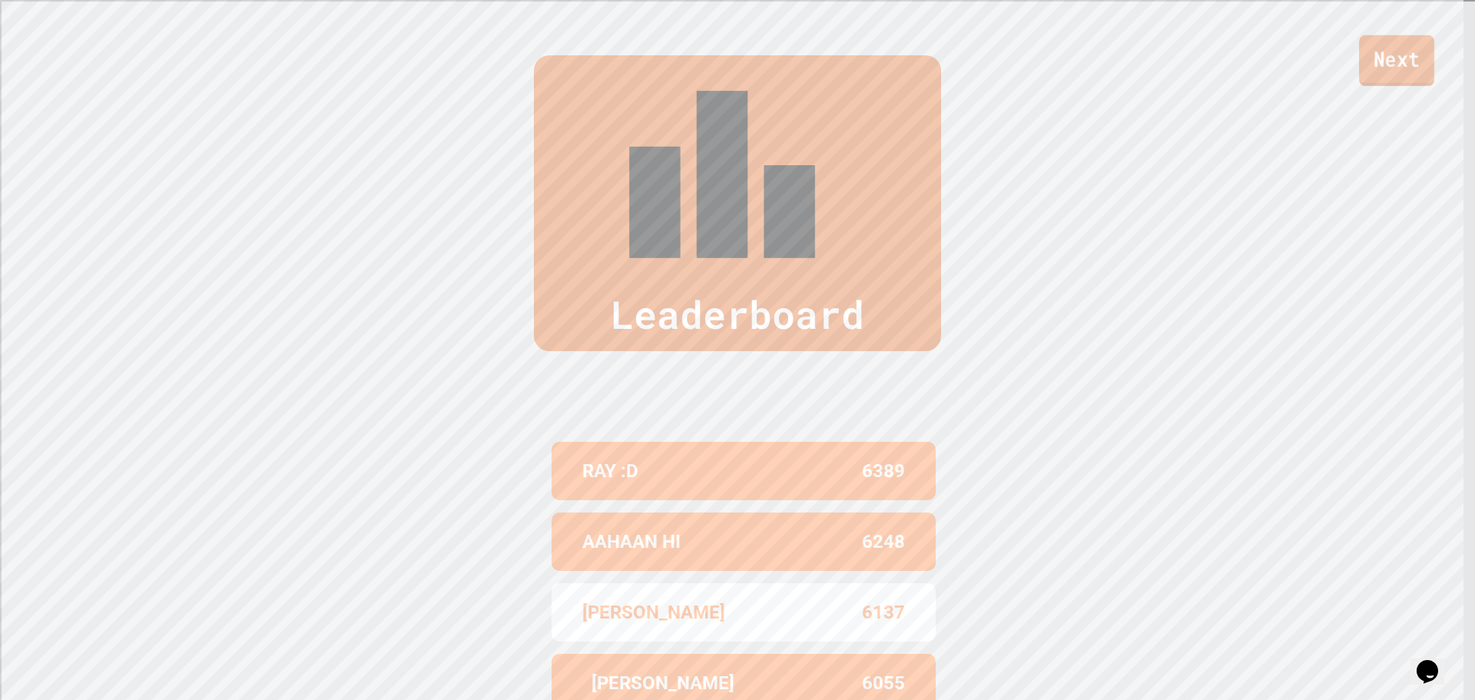
click at [1392, 55] on link "Next" at bounding box center [1396, 60] width 75 height 51
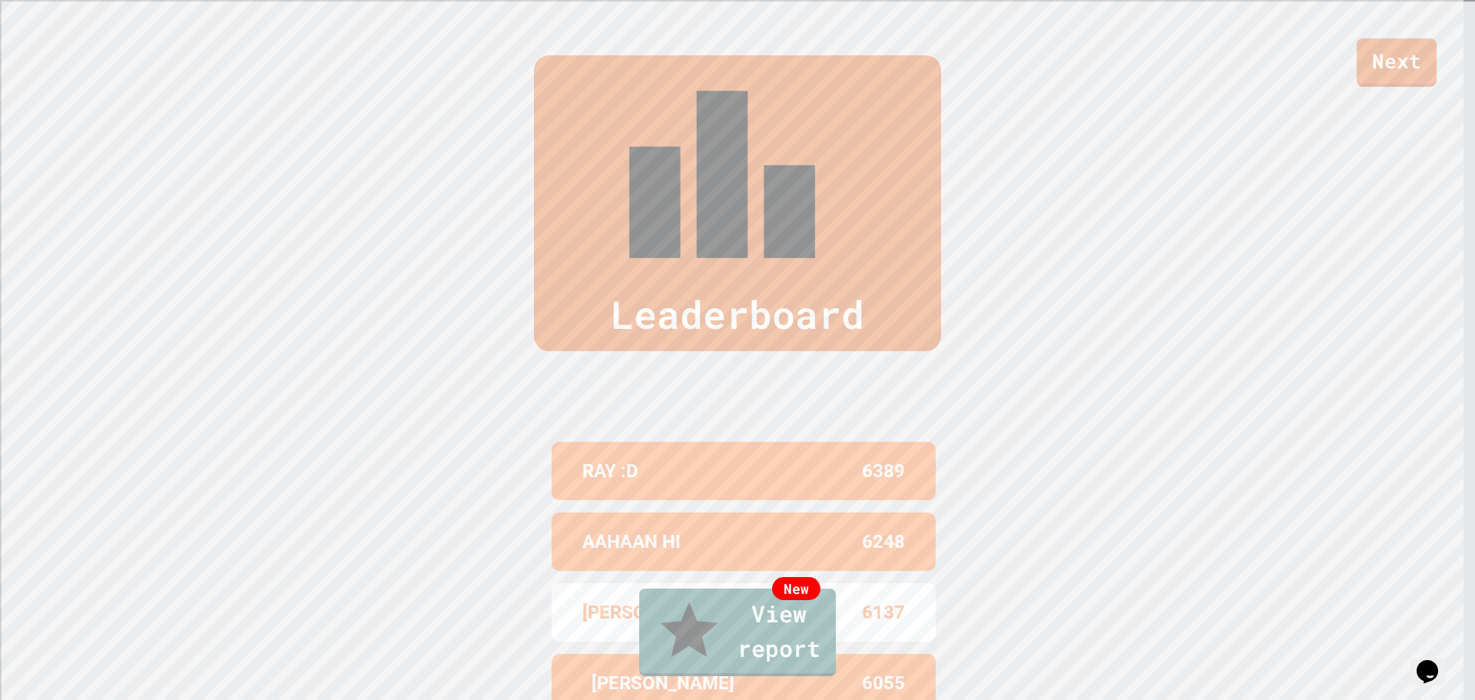
click at [721, 621] on div "New View report" at bounding box center [737, 632] width 1475 height 97
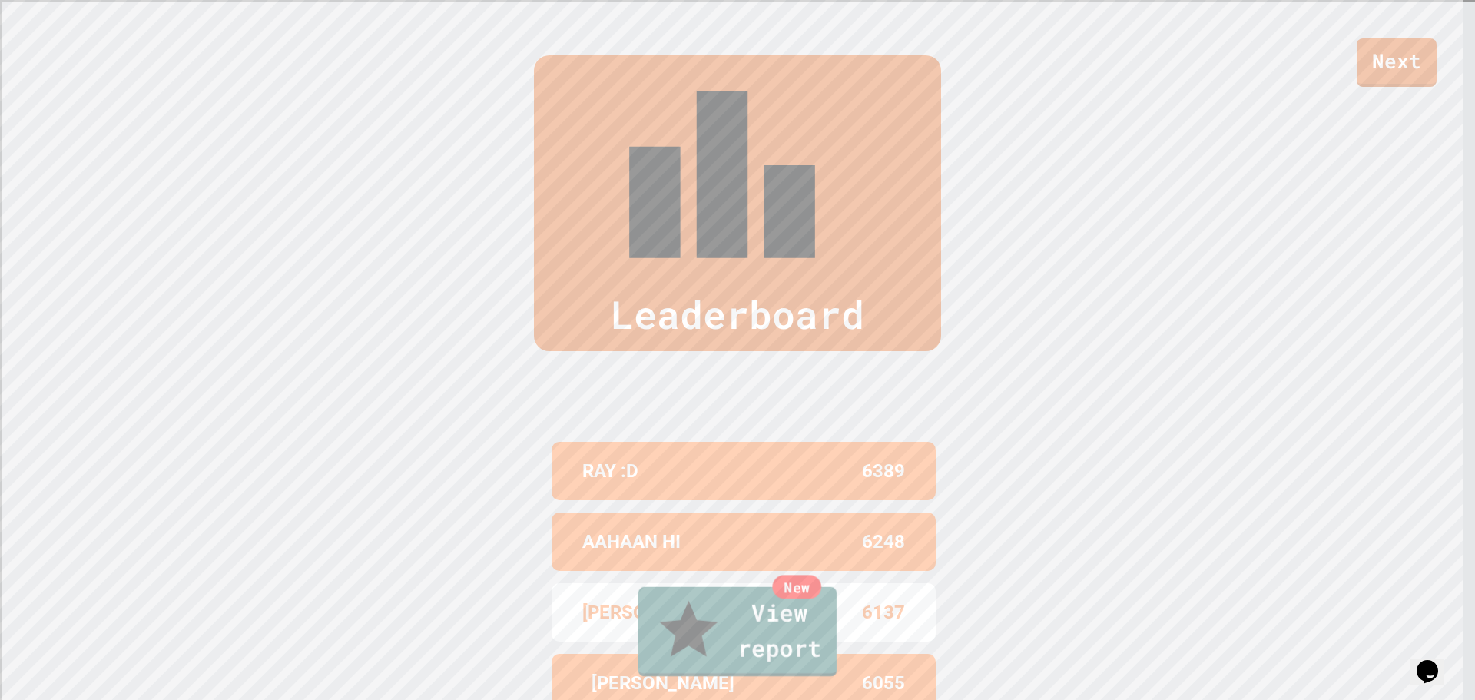
click at [731, 640] on link "New View report" at bounding box center [737, 632] width 199 height 90
drag, startPoint x: 674, startPoint y: 366, endPoint x: 758, endPoint y: 392, distance: 88.4
